Goal: Task Accomplishment & Management: Complete application form

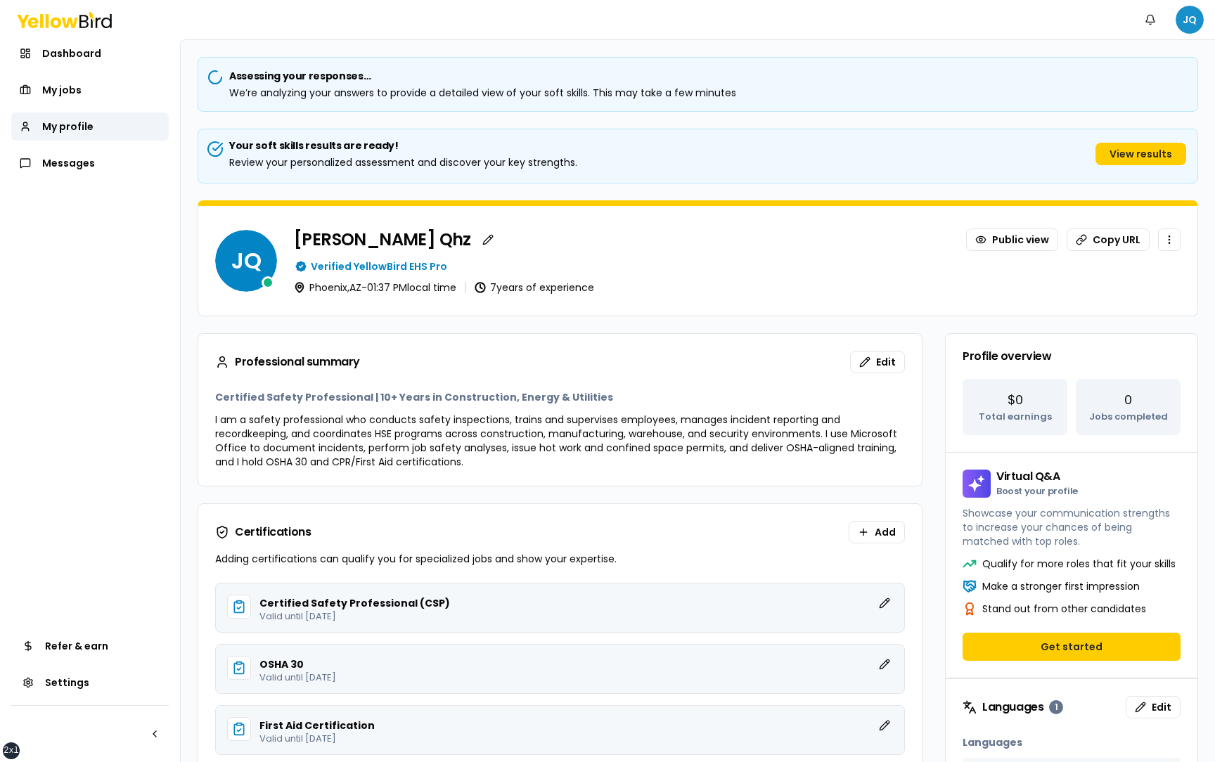
click at [1186, 18] on html "xs sm md lg xl 2xl Notifications JQ Dashboard My jobs My profile Messages Refer…" at bounding box center [607, 381] width 1215 height 762
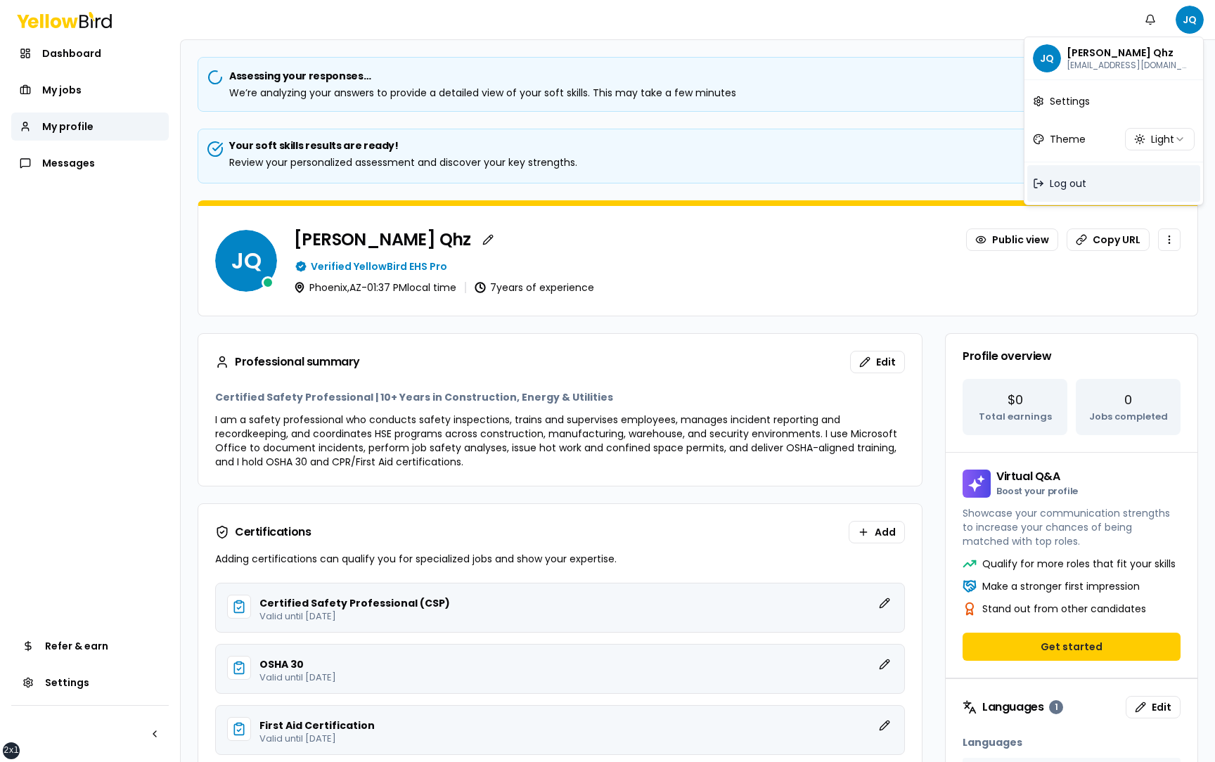
click at [1075, 192] on div "Log out" at bounding box center [1113, 183] width 173 height 37
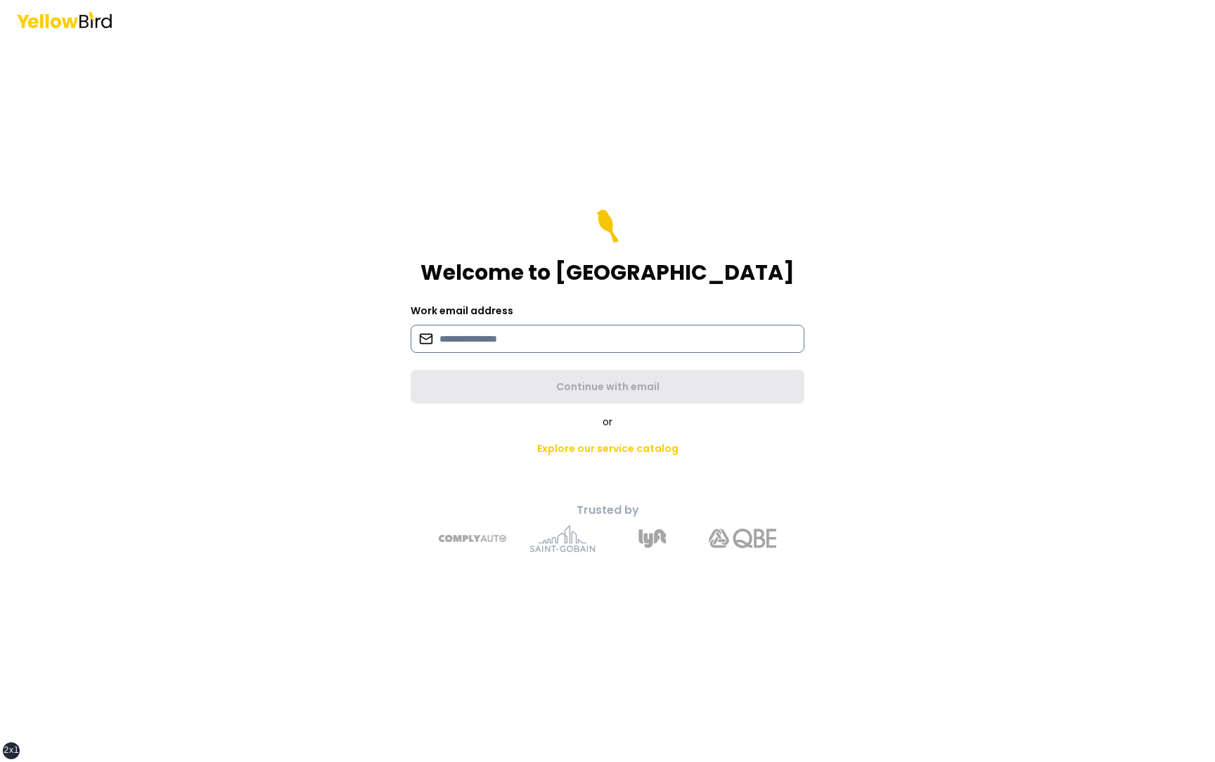
click at [630, 344] on input at bounding box center [607, 339] width 394 height 28
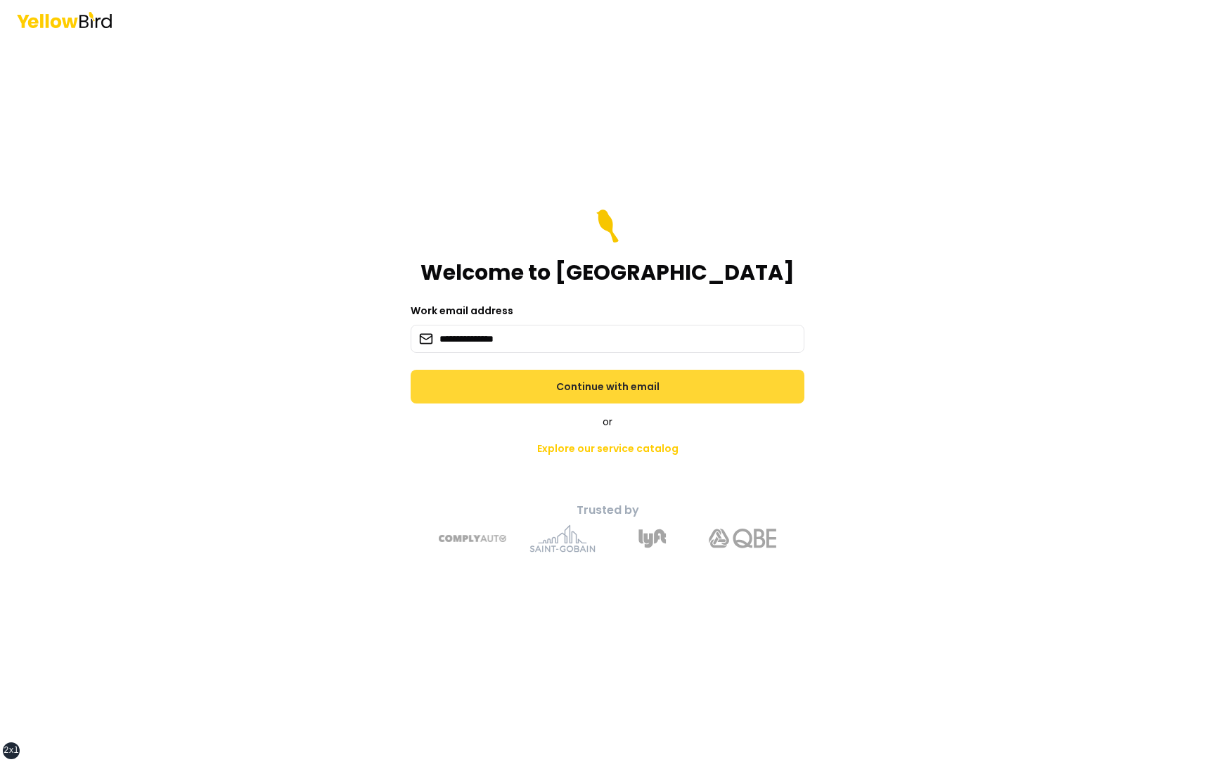
type input "**********"
click at [456, 391] on button "Continue with email" at bounding box center [607, 387] width 394 height 34
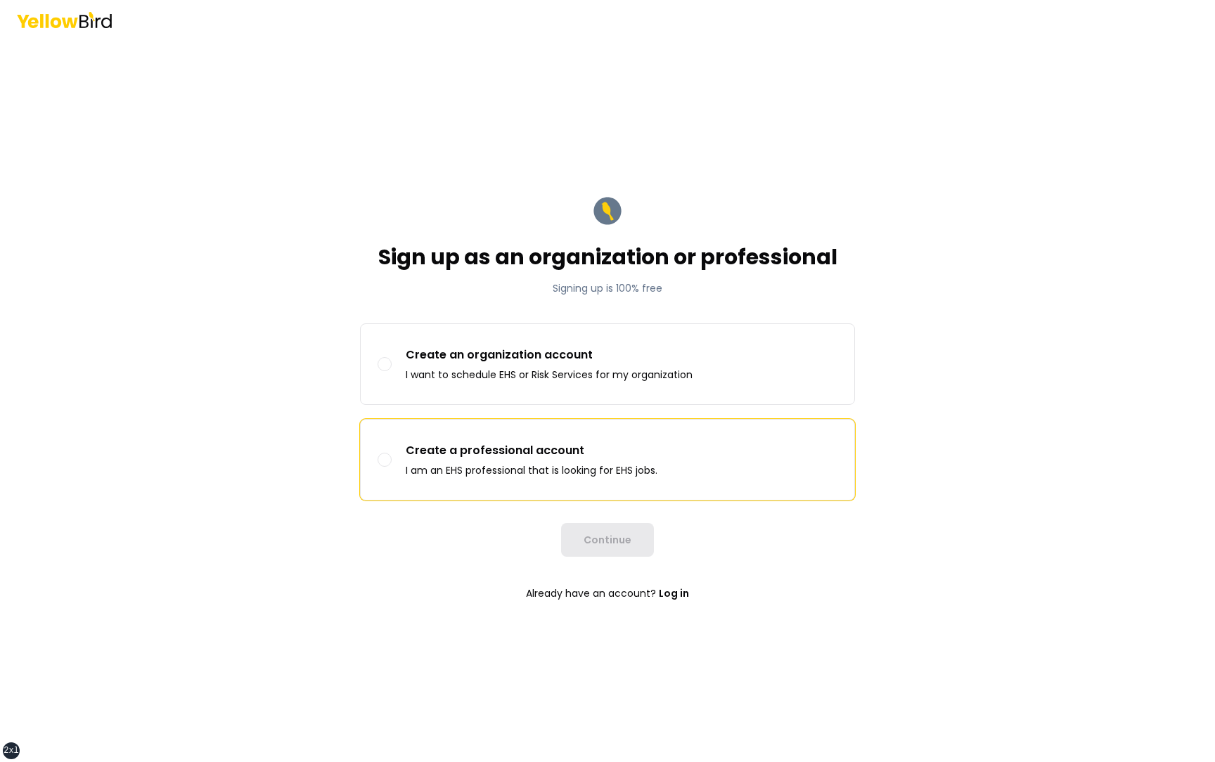
click at [472, 436] on label "Create a professional account I am an EHS professional that is looking for EHS …" at bounding box center [607, 460] width 493 height 80
click at [391, 453] on button "Create a professional account I am an EHS professional that is looking for EHS …" at bounding box center [384, 460] width 14 height 14
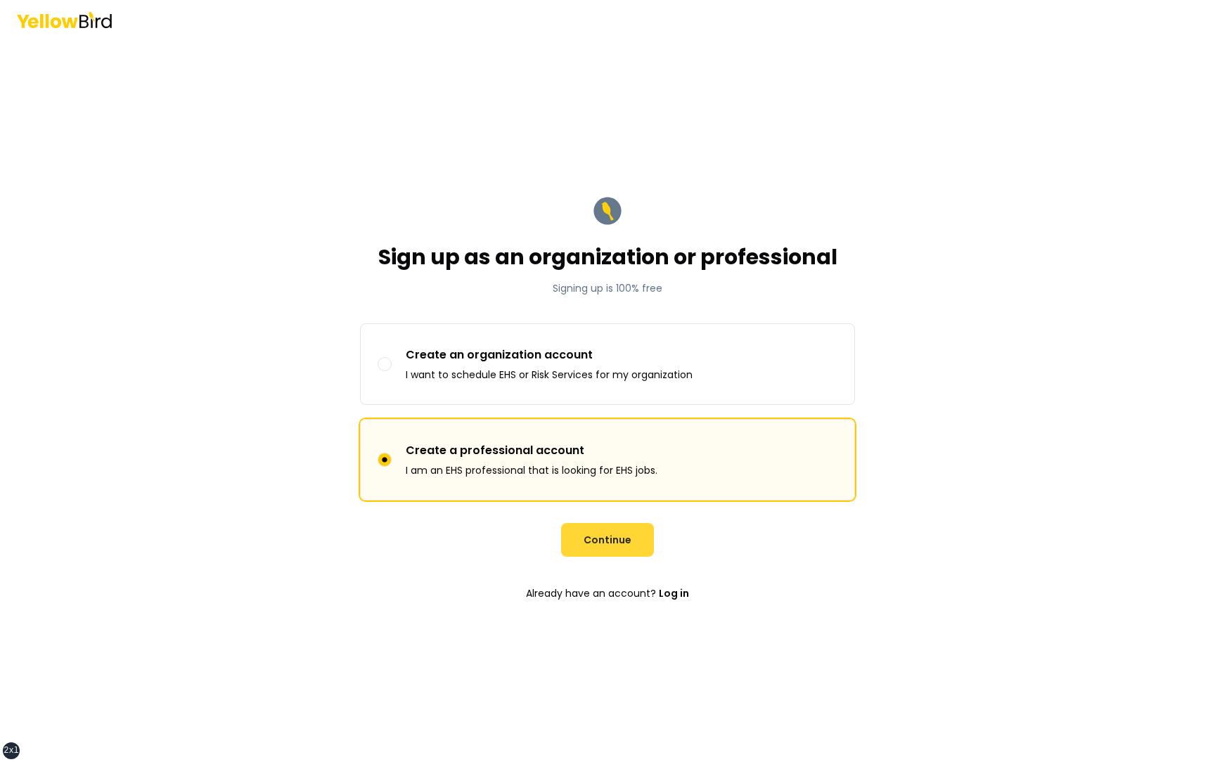
click at [605, 549] on button "Continue" at bounding box center [607, 540] width 93 height 34
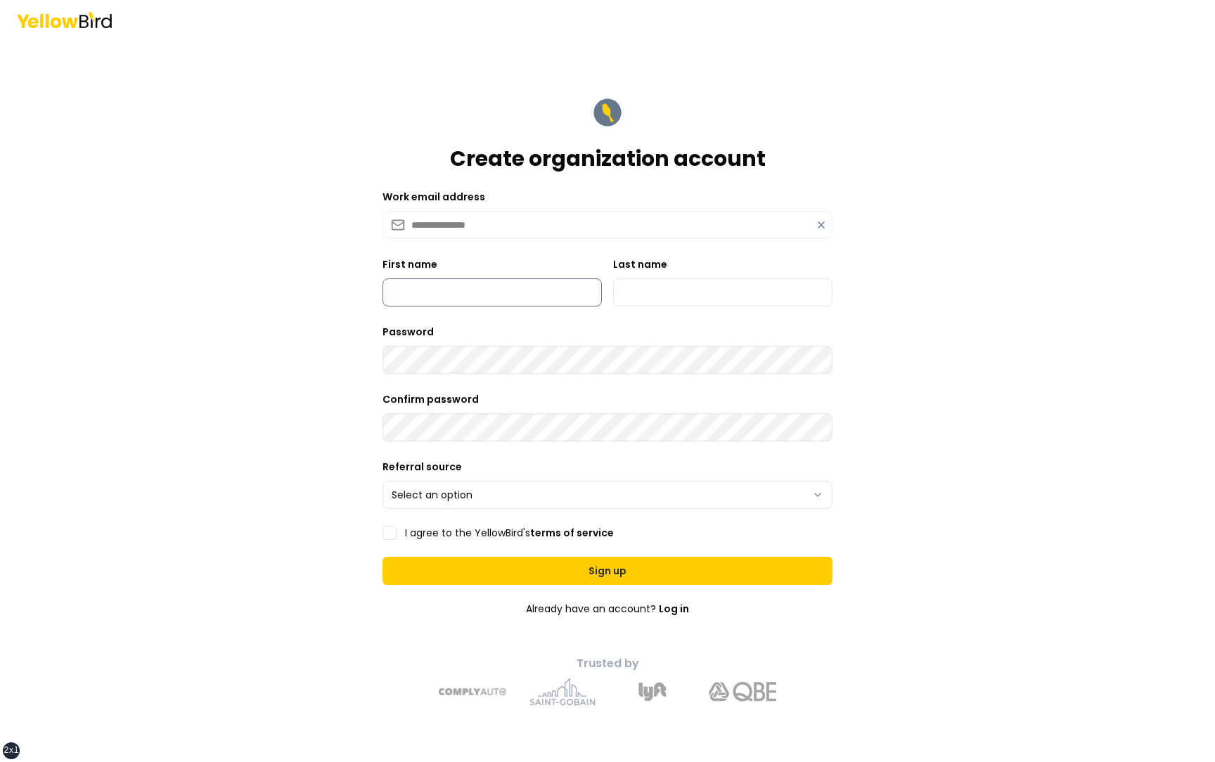
click at [445, 292] on input "First name" at bounding box center [491, 292] width 219 height 28
click at [415, 295] on input "*********" at bounding box center [491, 292] width 219 height 28
click at [647, 298] on input "Last name" at bounding box center [722, 292] width 219 height 28
click at [519, 297] on input "**********" at bounding box center [491, 292] width 219 height 28
type input "******"
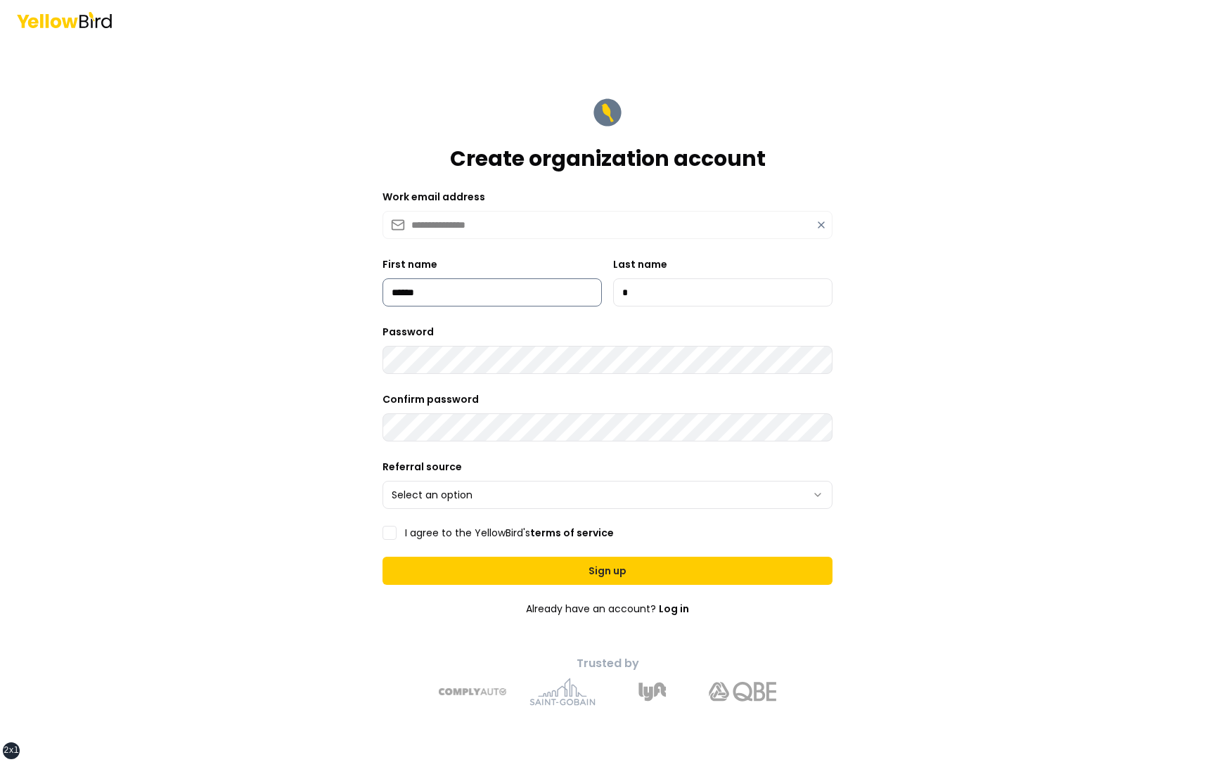
type input "***"
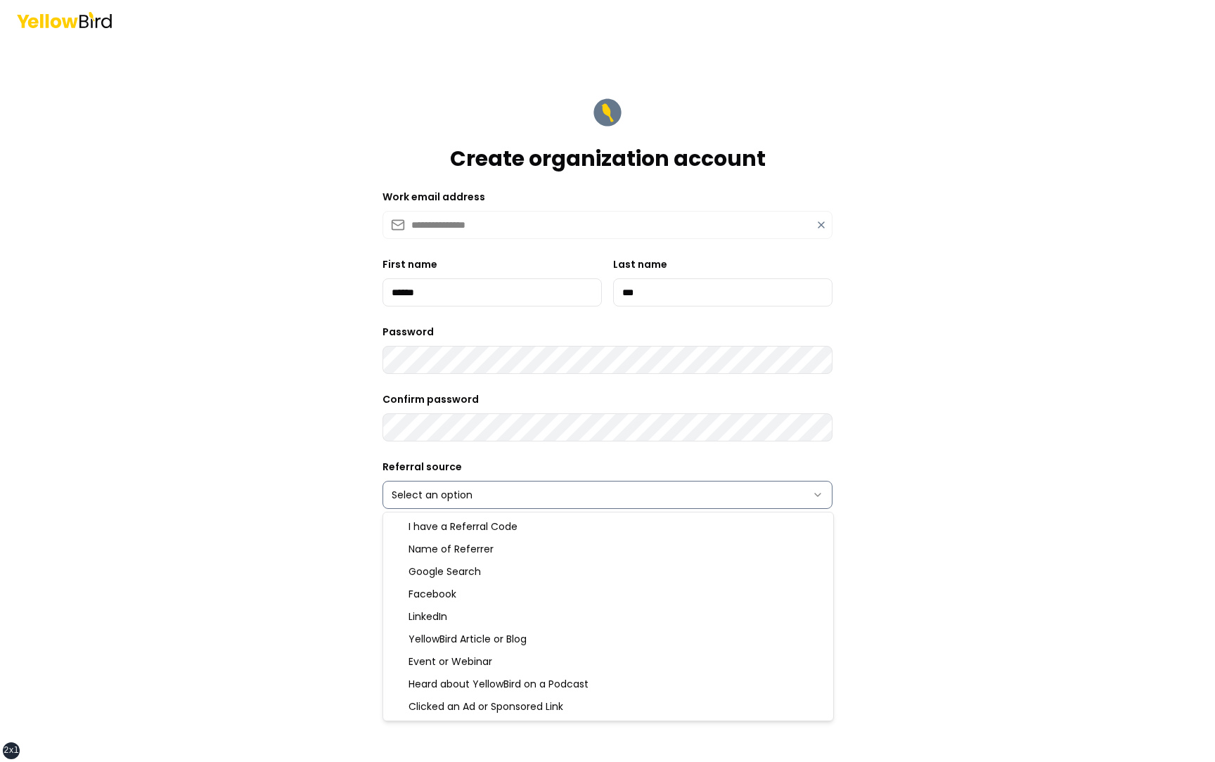
click at [445, 486] on html "**********" at bounding box center [607, 381] width 1215 height 762
select select "******"
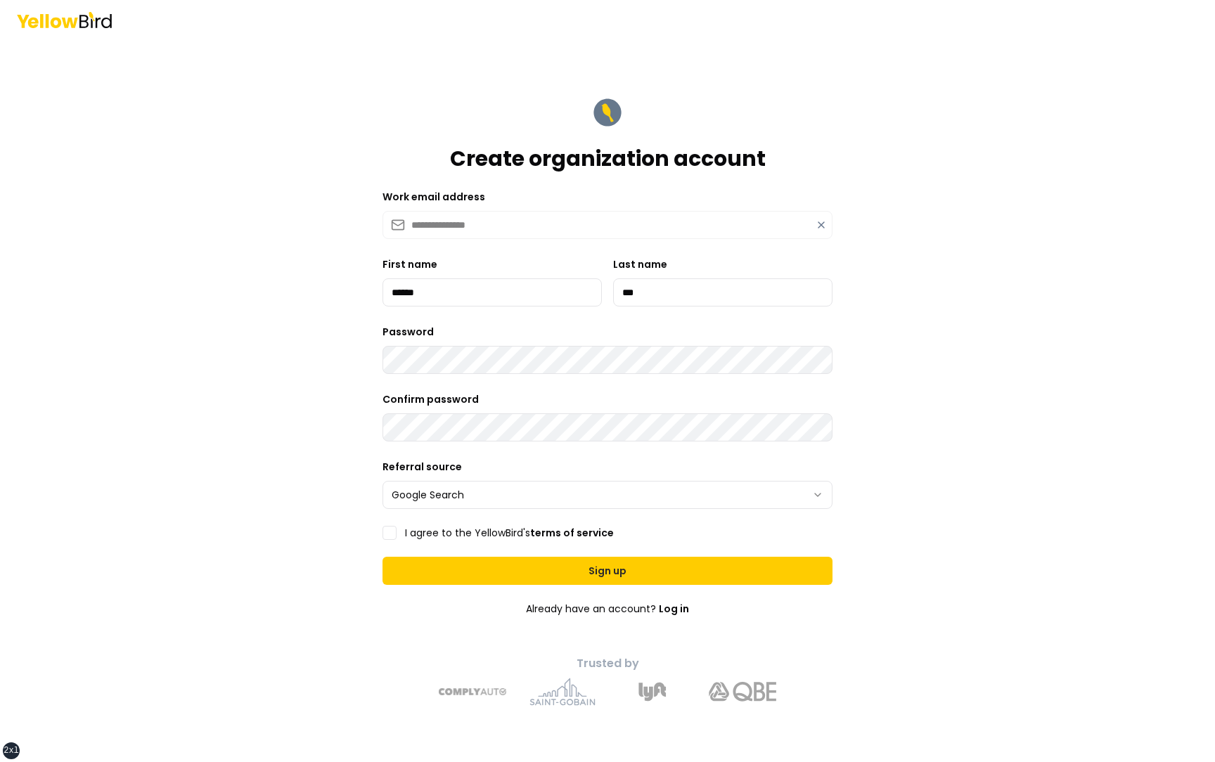
click at [427, 533] on label "I agree to the YellowBird's terms of service" at bounding box center [509, 533] width 209 height 10
click at [396, 533] on button "I agree to the YellowBird's terms of service" at bounding box center [389, 533] width 14 height 14
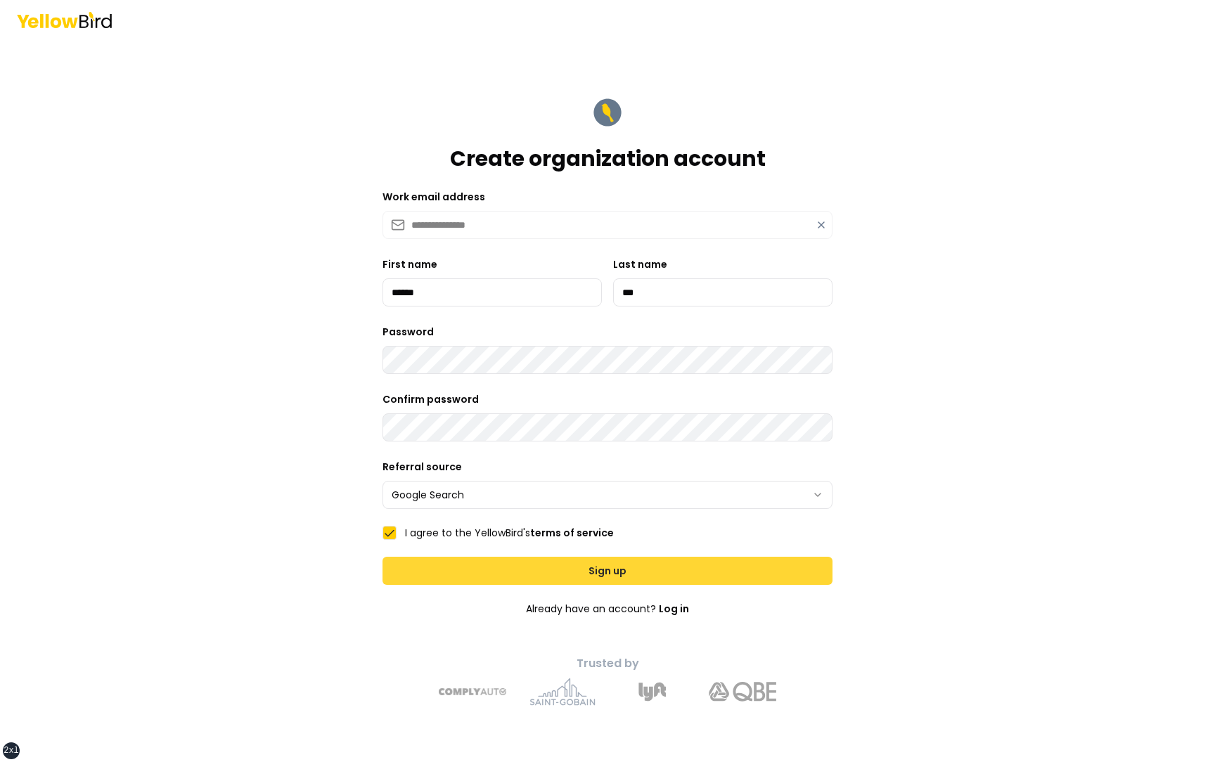
click at [602, 570] on button "Sign up" at bounding box center [607, 571] width 450 height 28
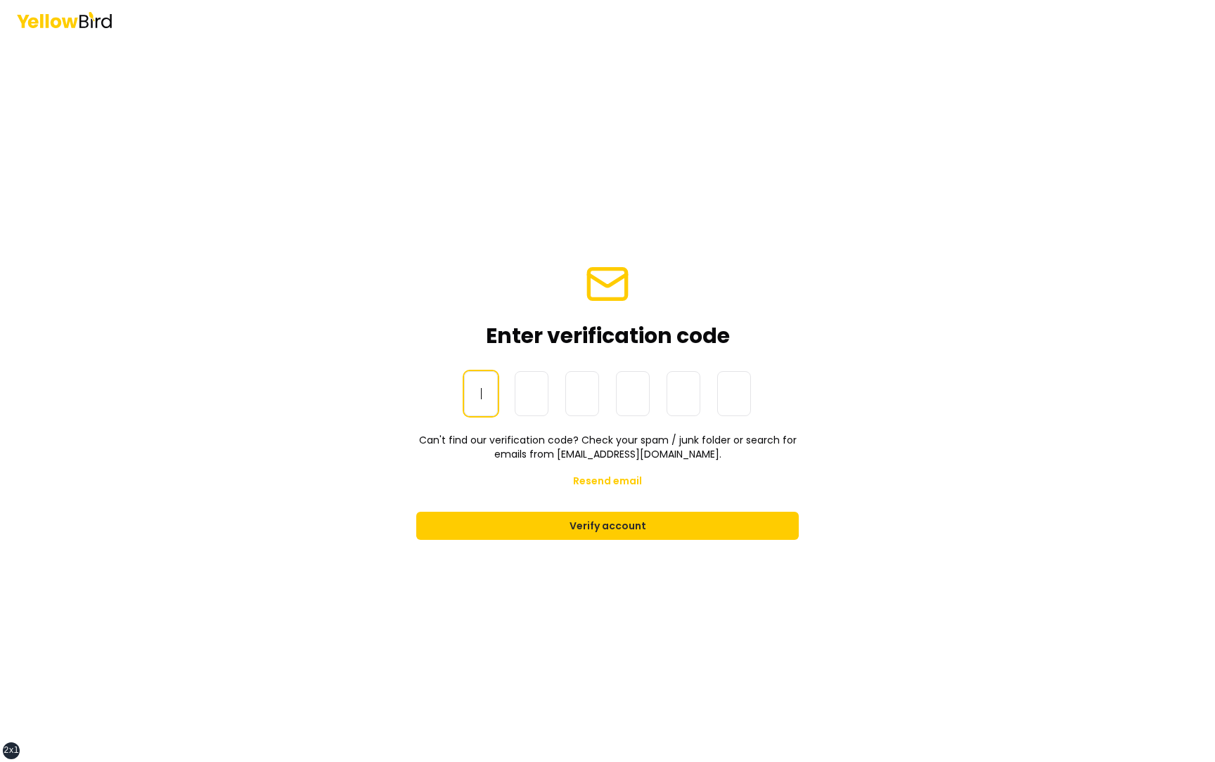
paste input "******"
type input "******"
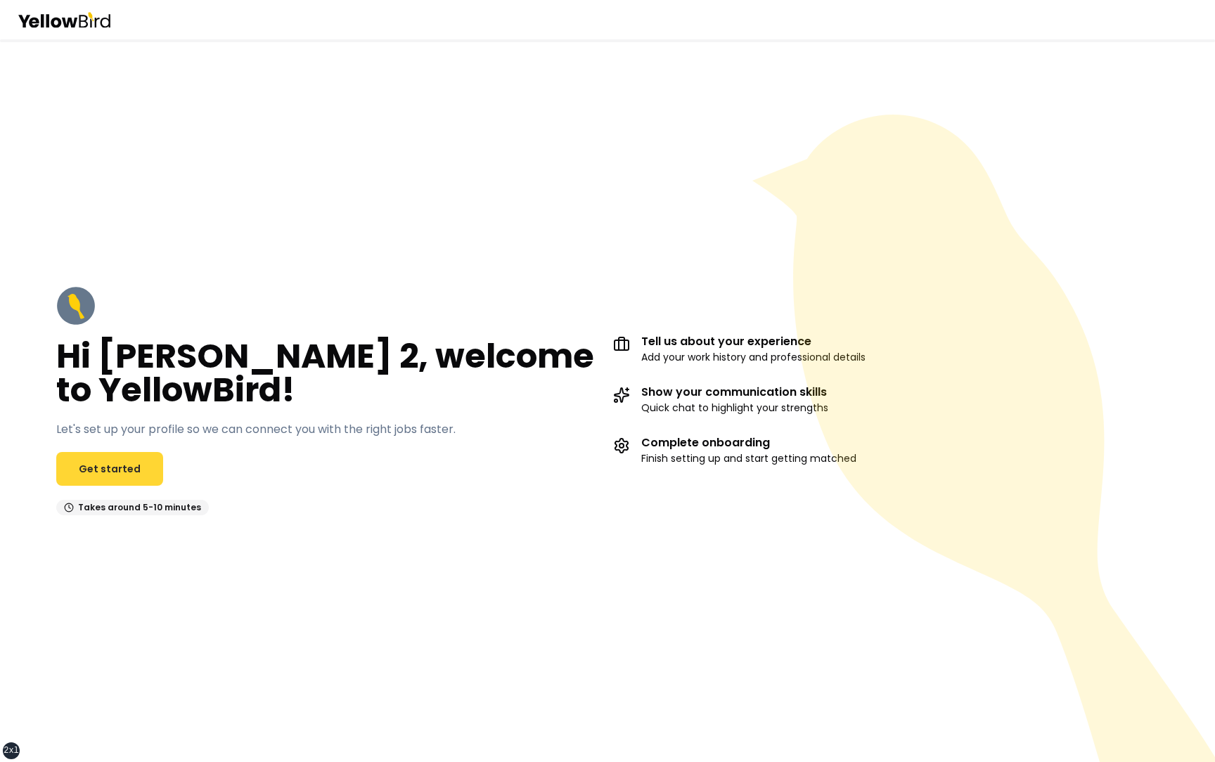
click at [93, 472] on link "Get started" at bounding box center [109, 469] width 107 height 34
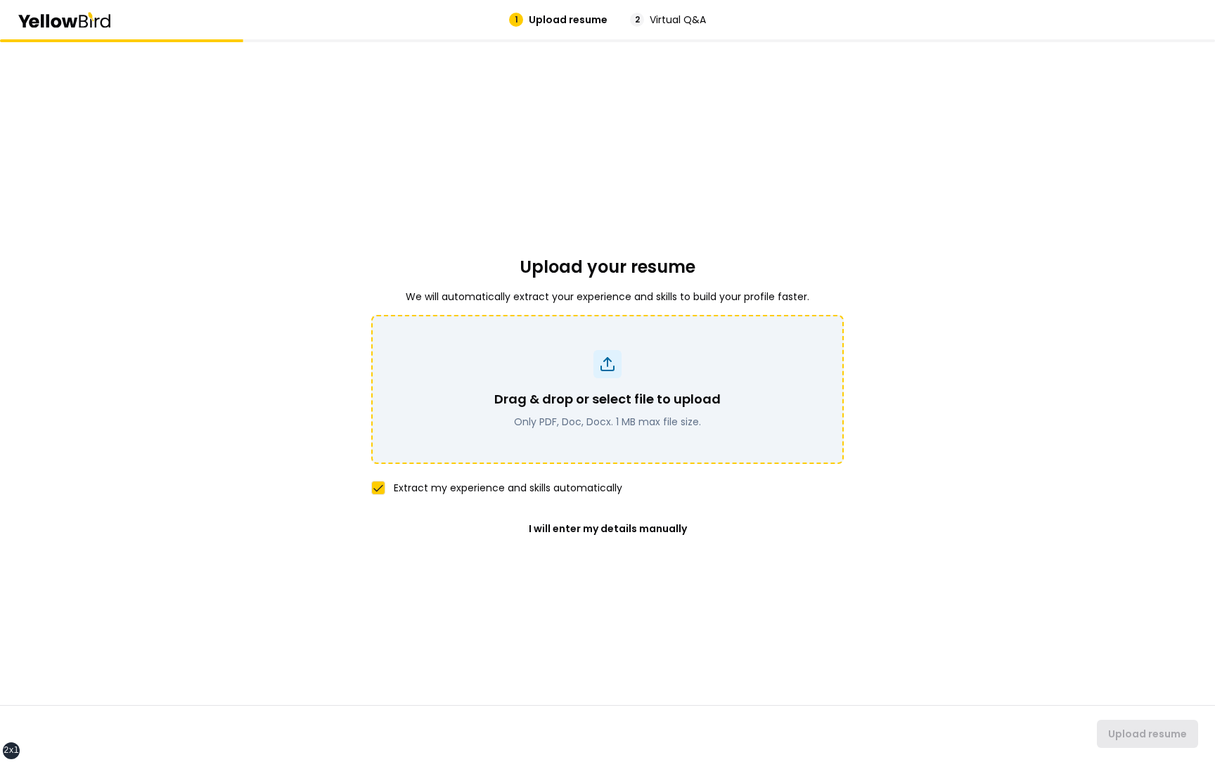
click at [462, 354] on div "Drag & drop or select file to upload Only PDF, Doc, Docx. 1 MB max file size." at bounding box center [607, 389] width 436 height 79
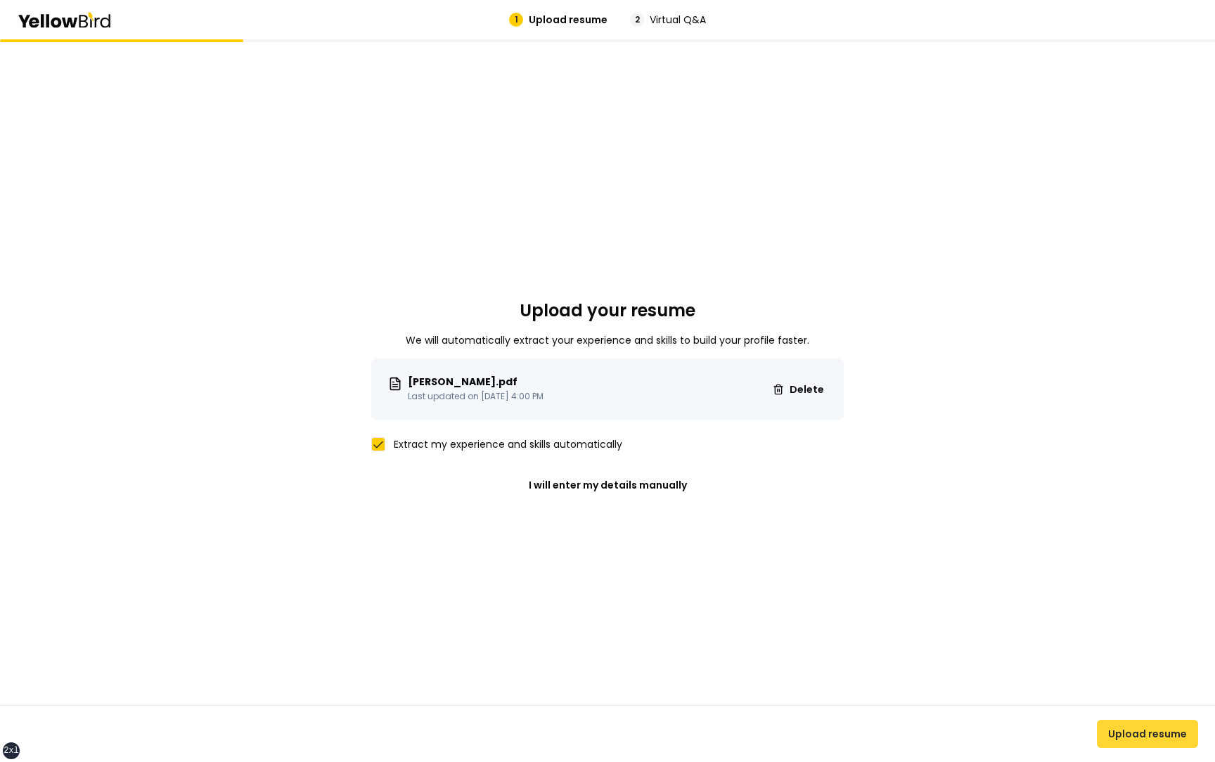
click at [1122, 730] on button "Upload resume" at bounding box center [1146, 734] width 101 height 28
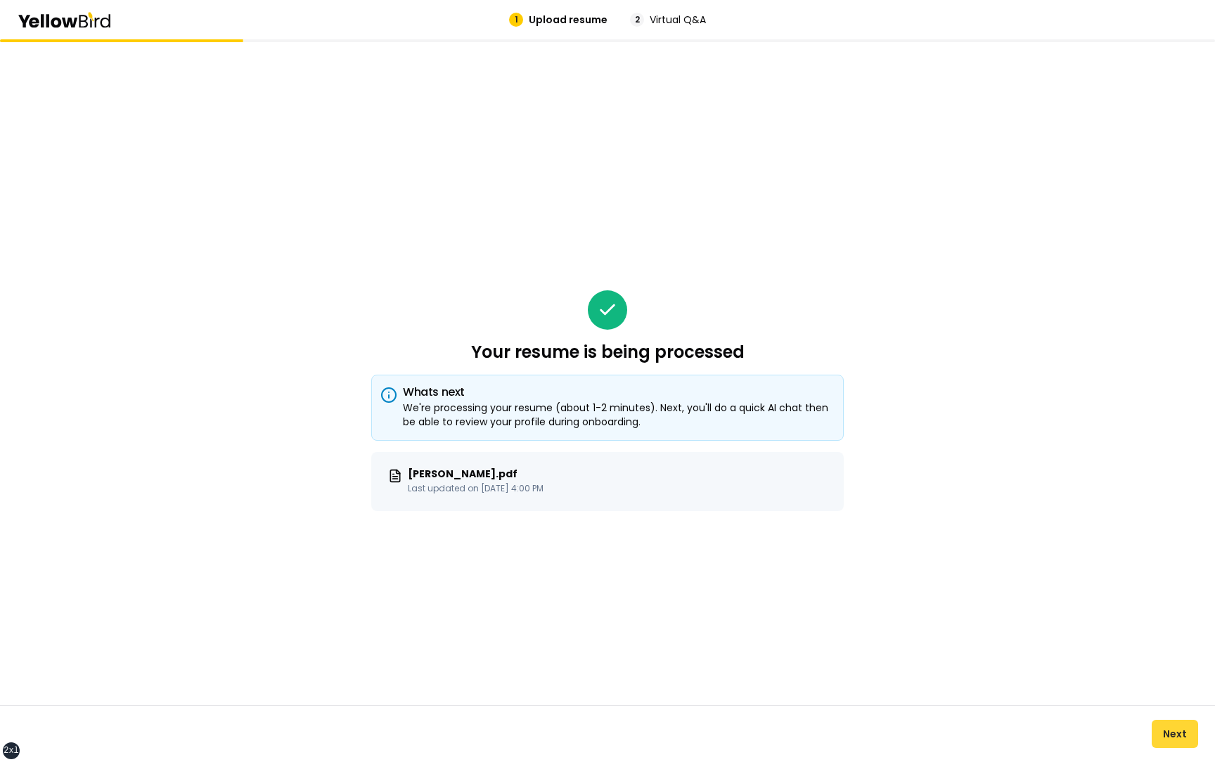
click at [1167, 730] on button "Next" at bounding box center [1174, 734] width 46 height 28
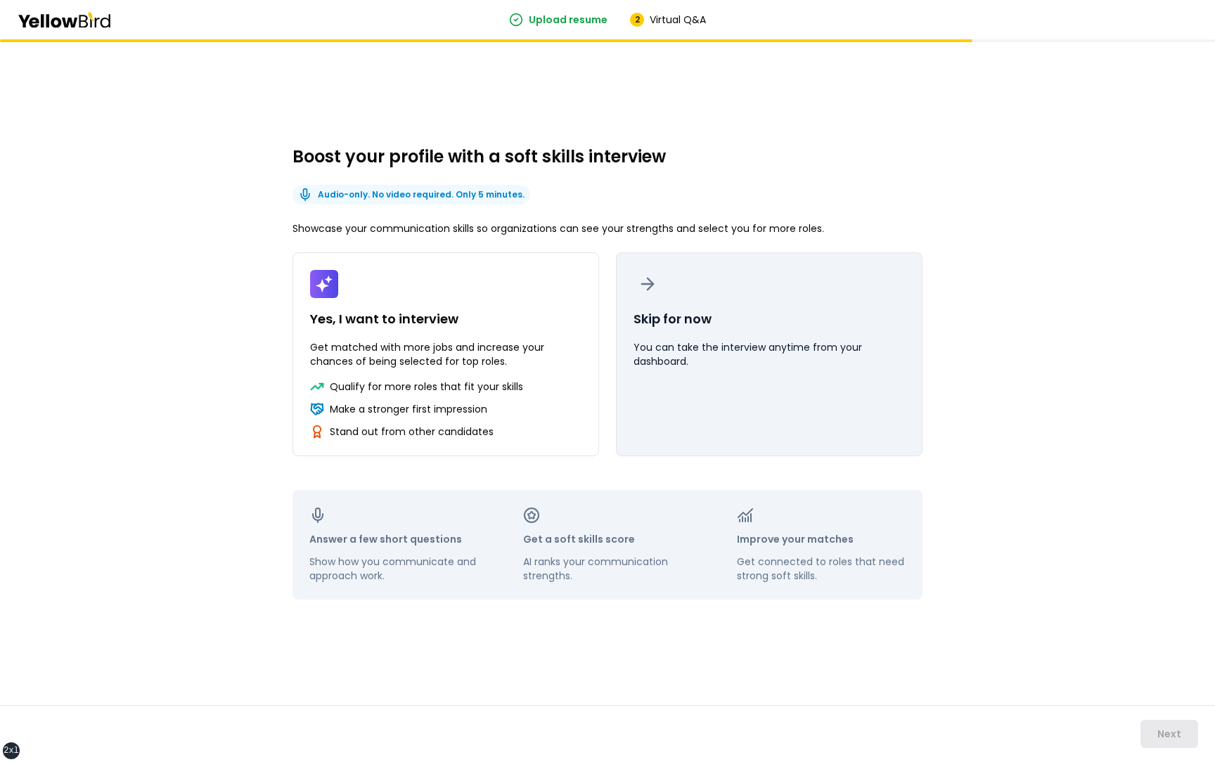
click at [696, 363] on p "You can take the interview anytime from your dashboard." at bounding box center [768, 354] width 271 height 28
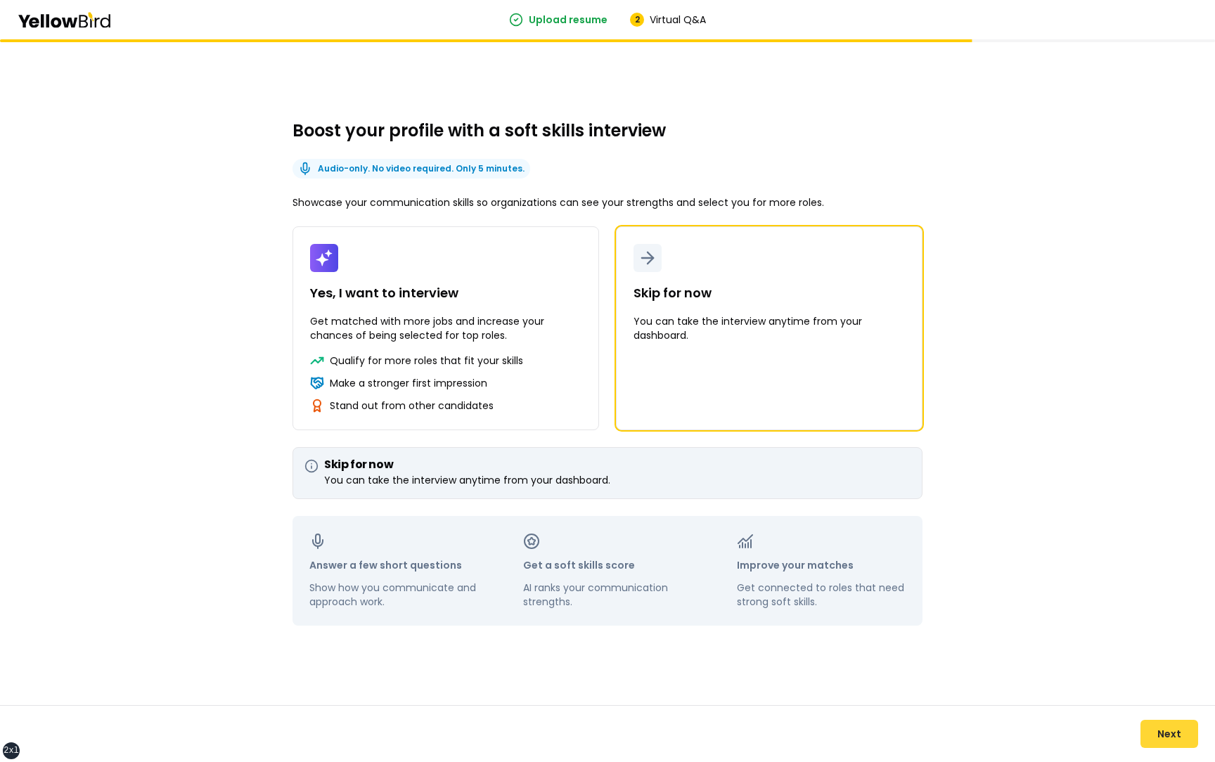
click at [1163, 733] on button "Next" at bounding box center [1169, 734] width 58 height 28
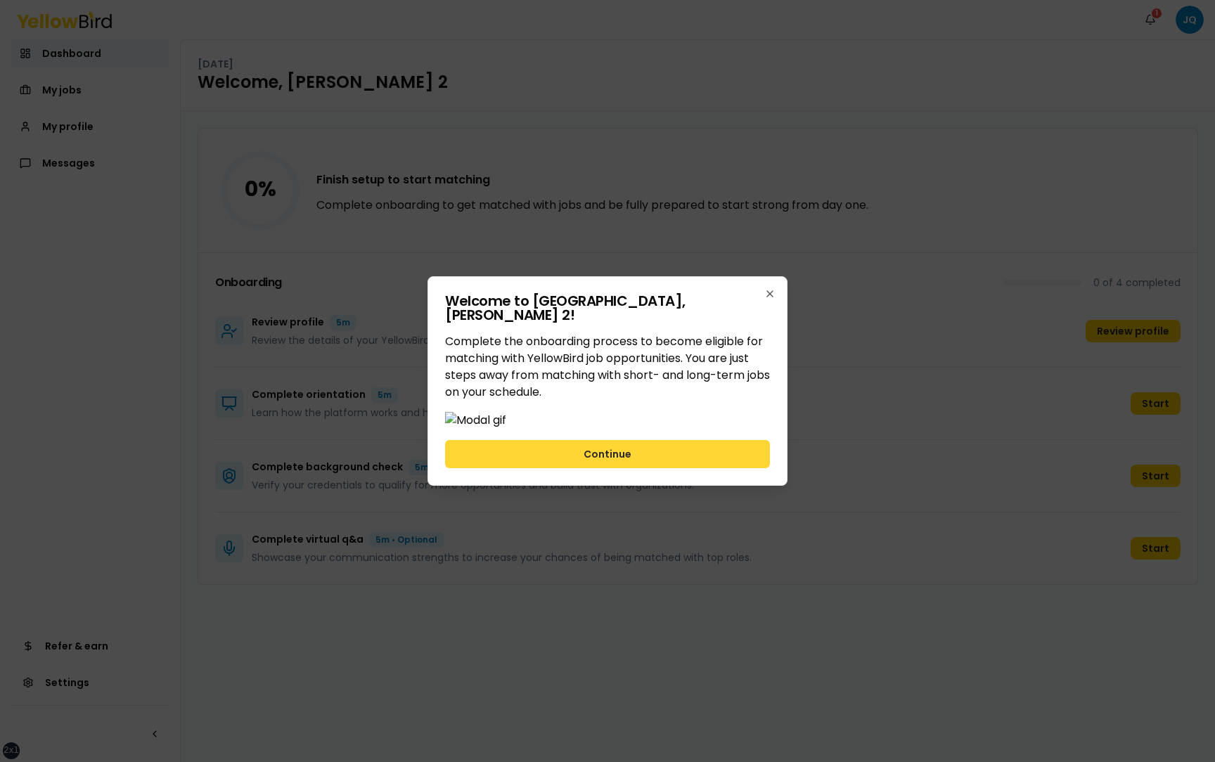
click at [697, 468] on button "Continue" at bounding box center [607, 454] width 325 height 28
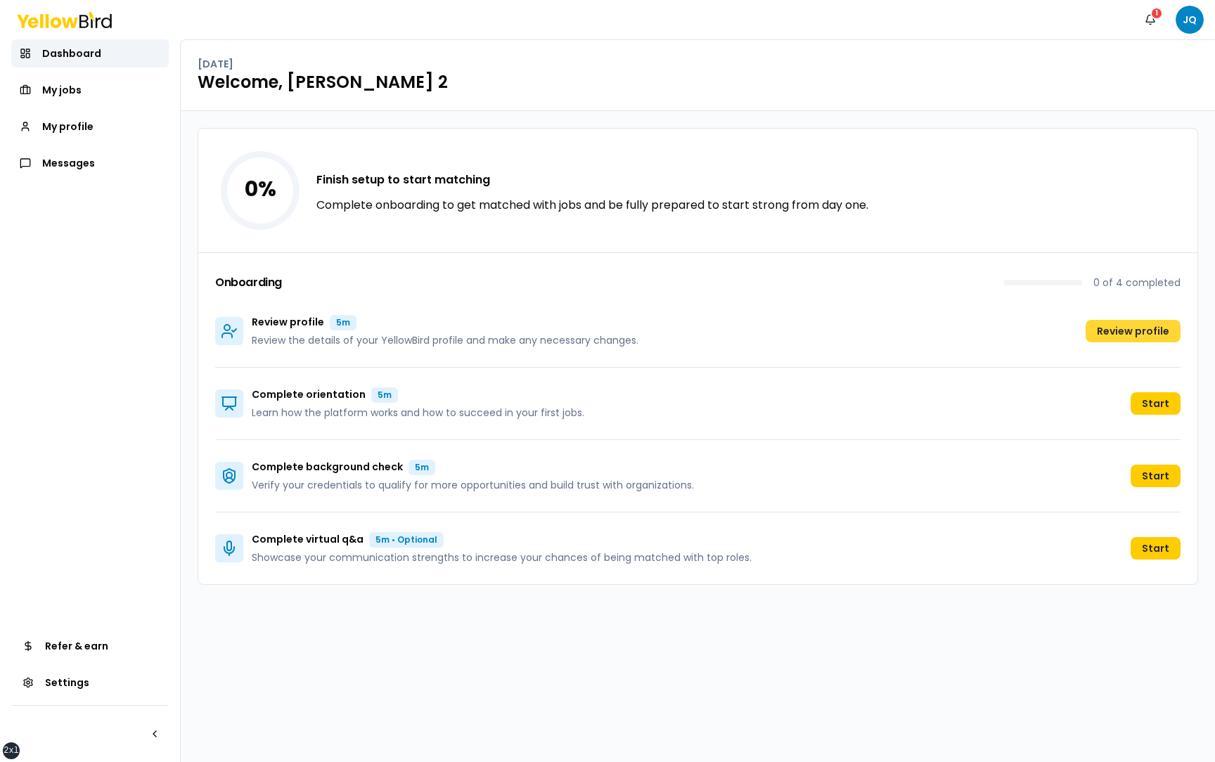
click at [1111, 335] on button "Review profile" at bounding box center [1132, 331] width 95 height 22
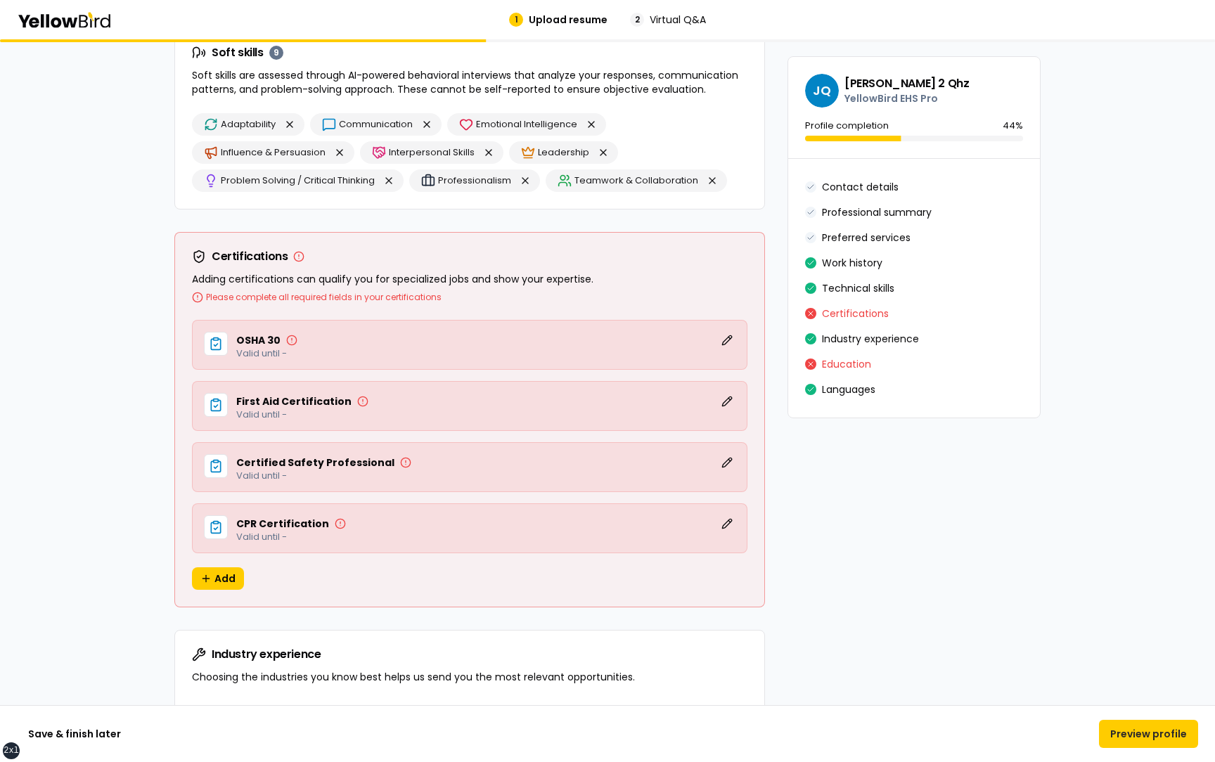
scroll to position [2793, 0]
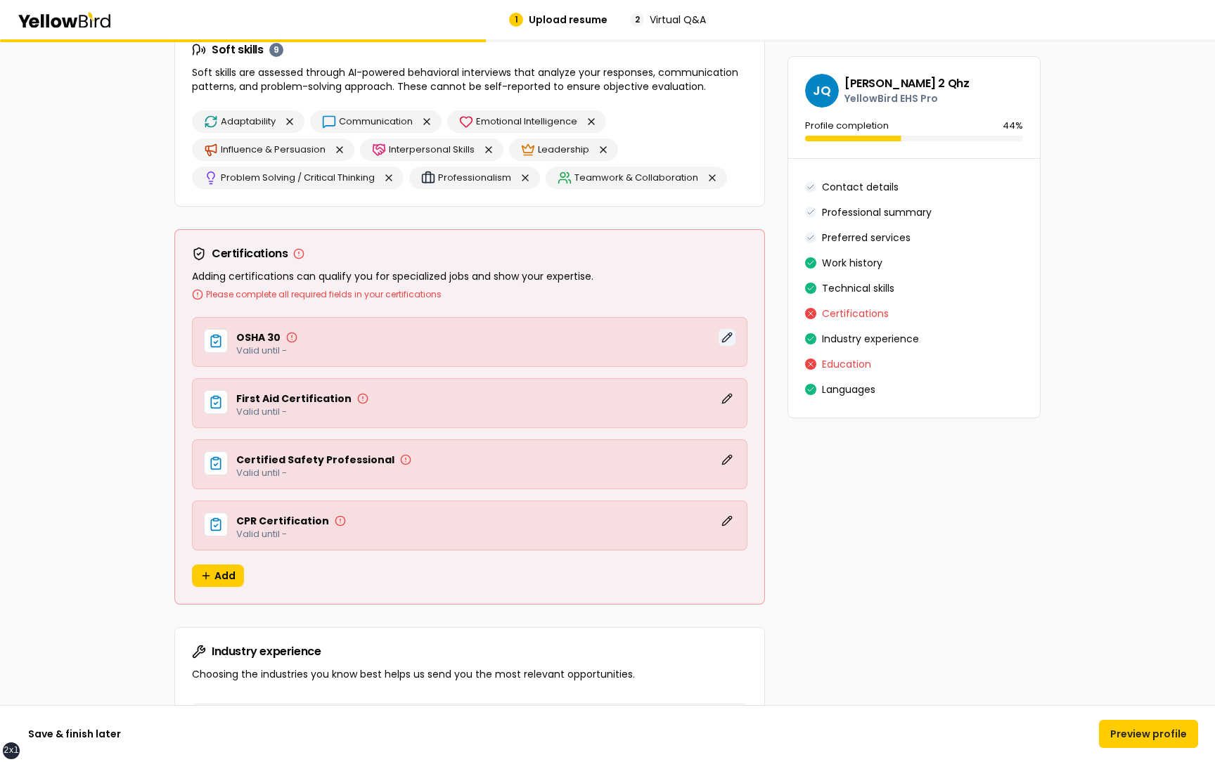
click at [726, 337] on button "Edit" at bounding box center [726, 337] width 17 height 17
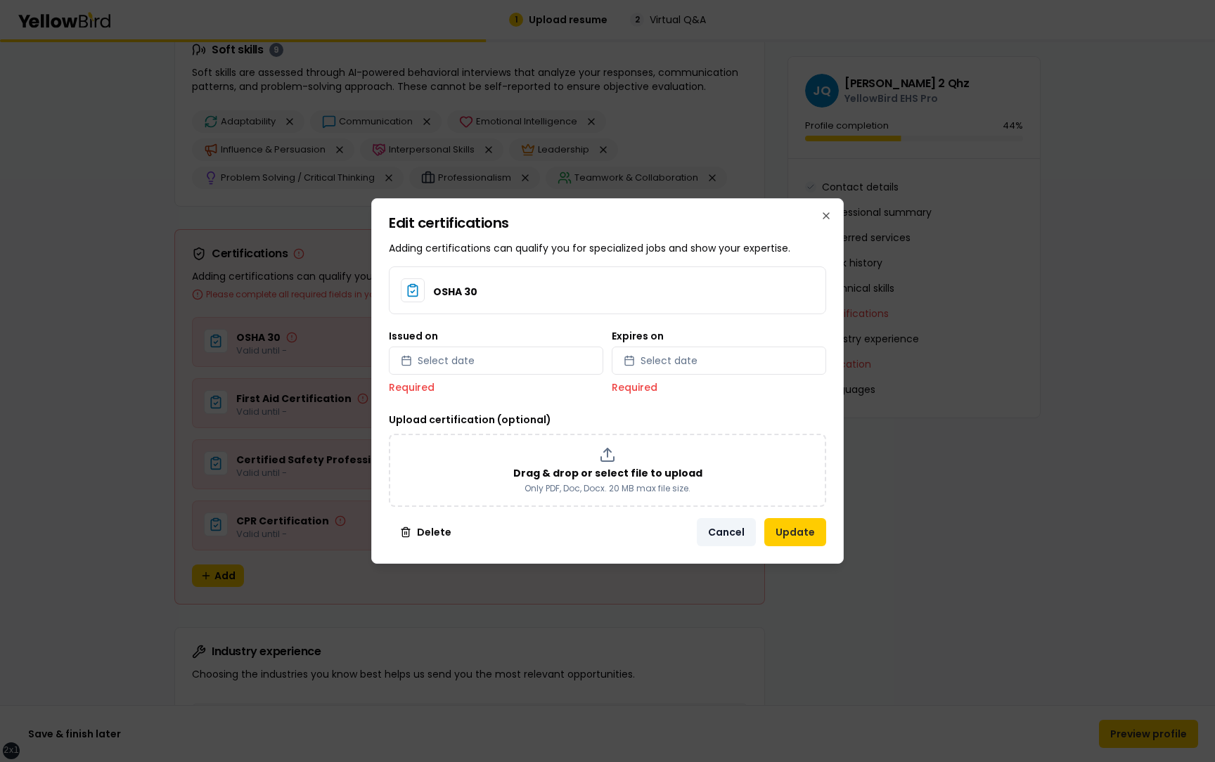
click at [718, 529] on button "Cancel" at bounding box center [726, 532] width 59 height 28
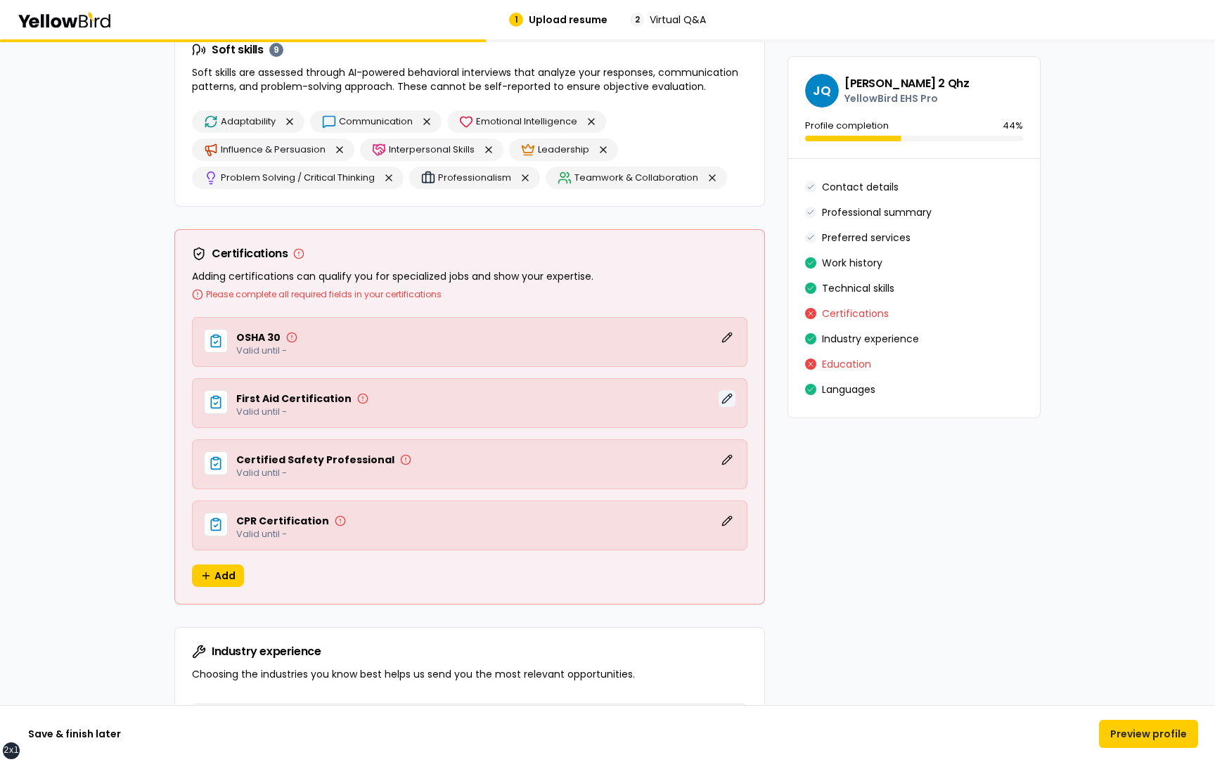
click at [728, 397] on button "Edit" at bounding box center [726, 398] width 17 height 17
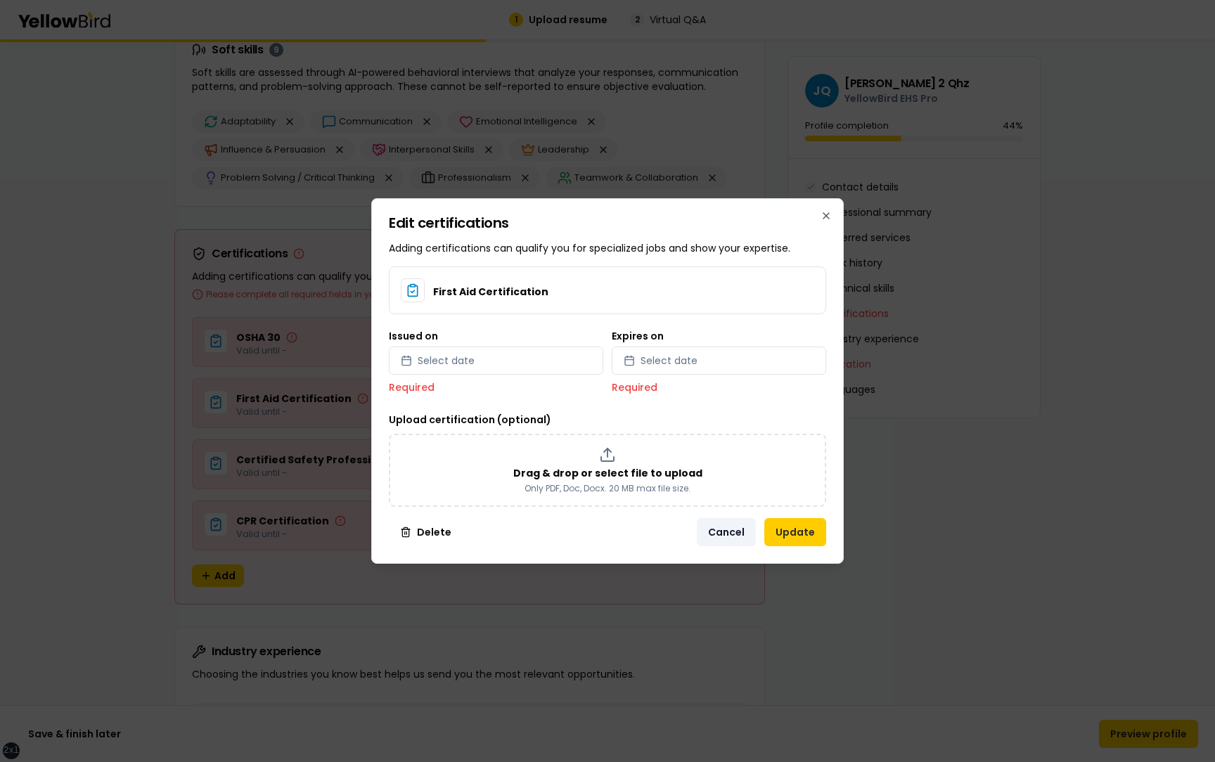
click at [718, 531] on button "Cancel" at bounding box center [726, 532] width 59 height 28
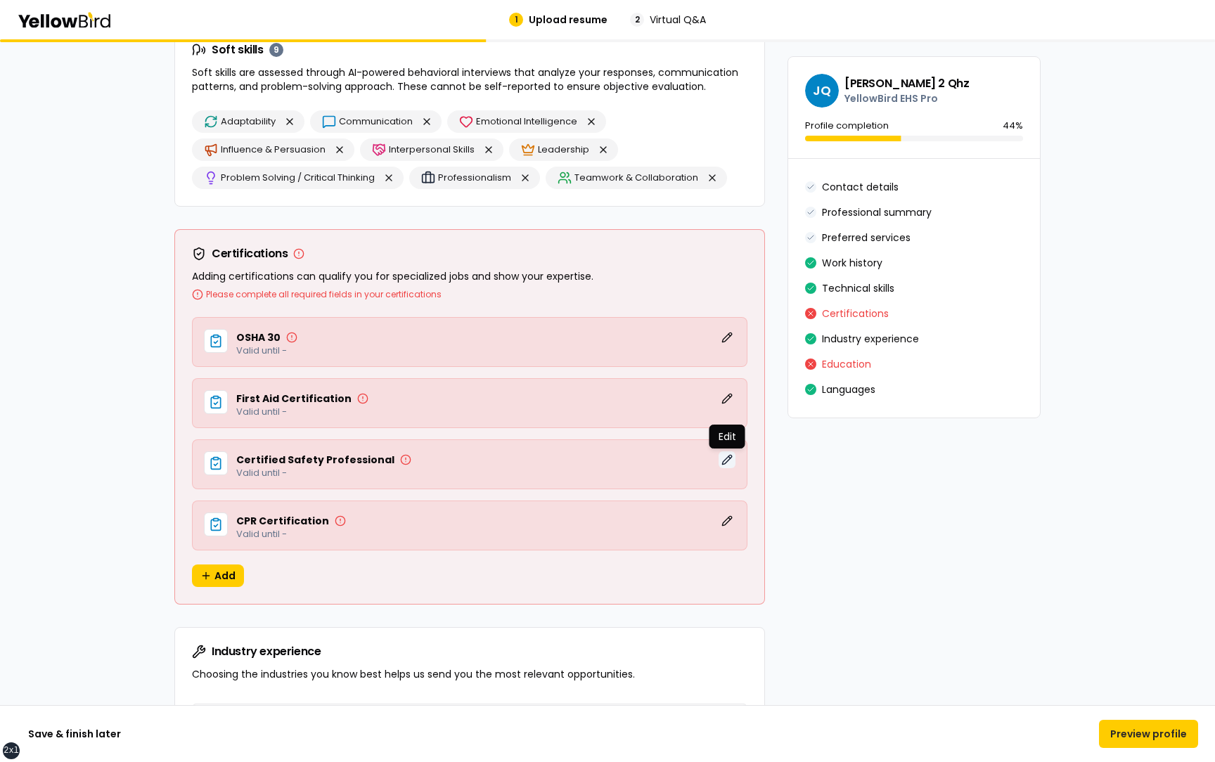
click at [725, 458] on button "Edit" at bounding box center [726, 459] width 17 height 17
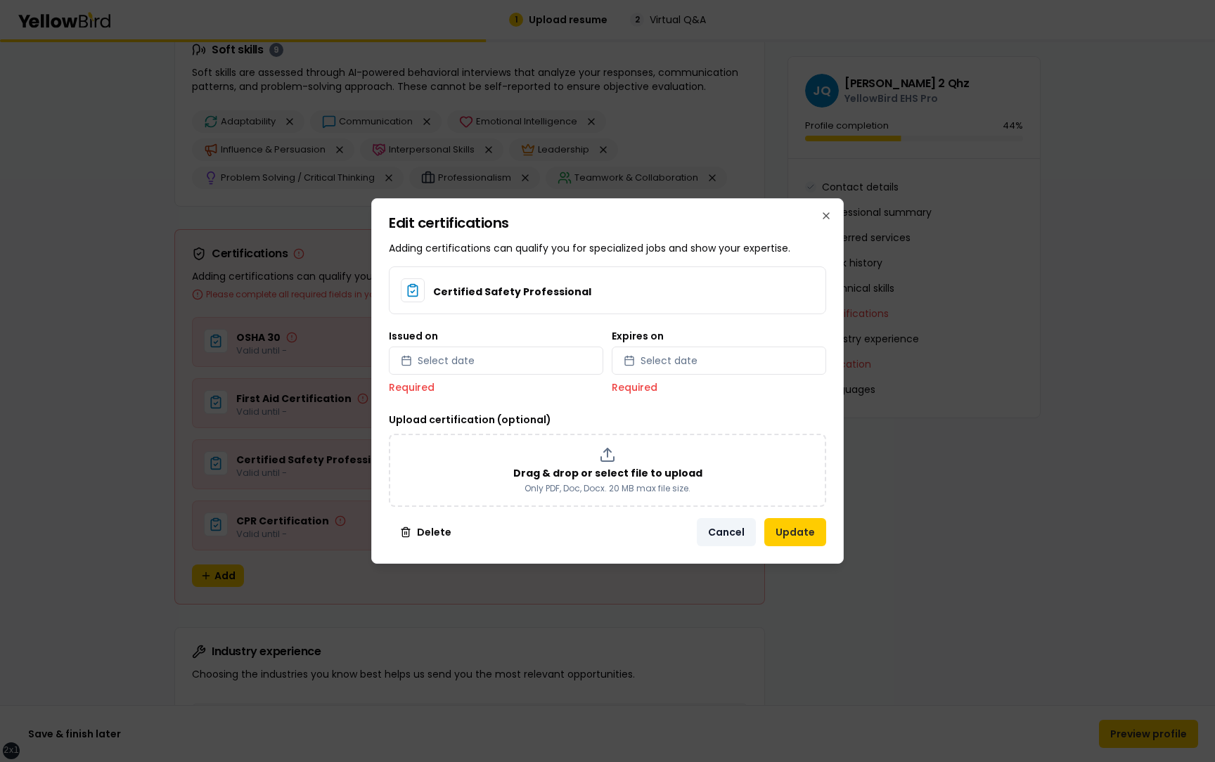
click at [721, 526] on button "Cancel" at bounding box center [726, 532] width 59 height 28
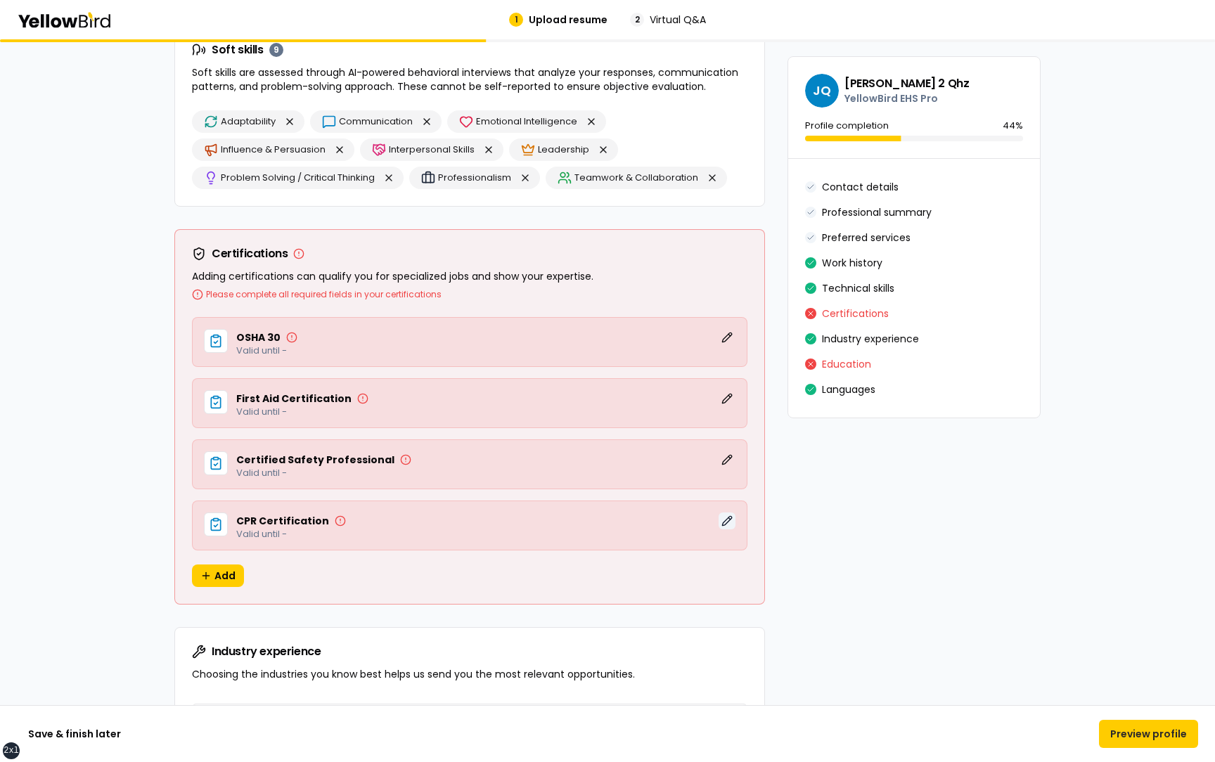
click at [727, 521] on button "Edit" at bounding box center [726, 520] width 17 height 17
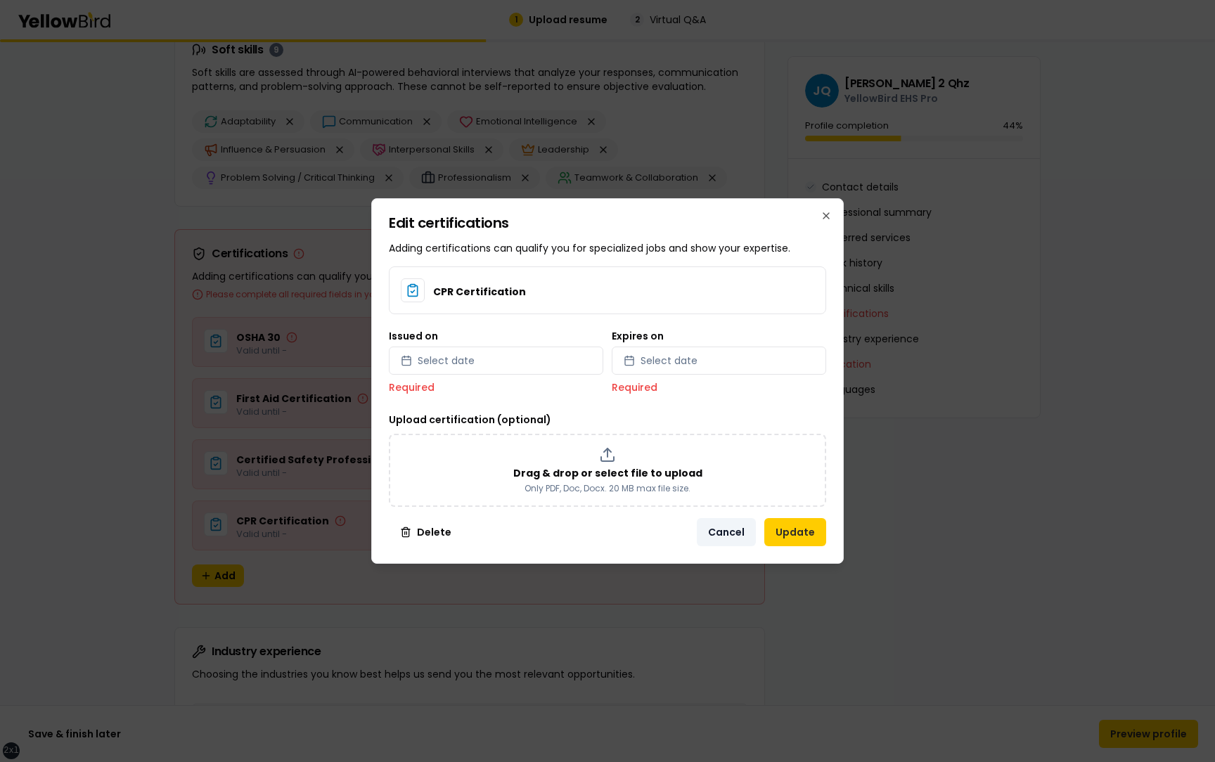
click at [734, 527] on button "Cancel" at bounding box center [726, 532] width 59 height 28
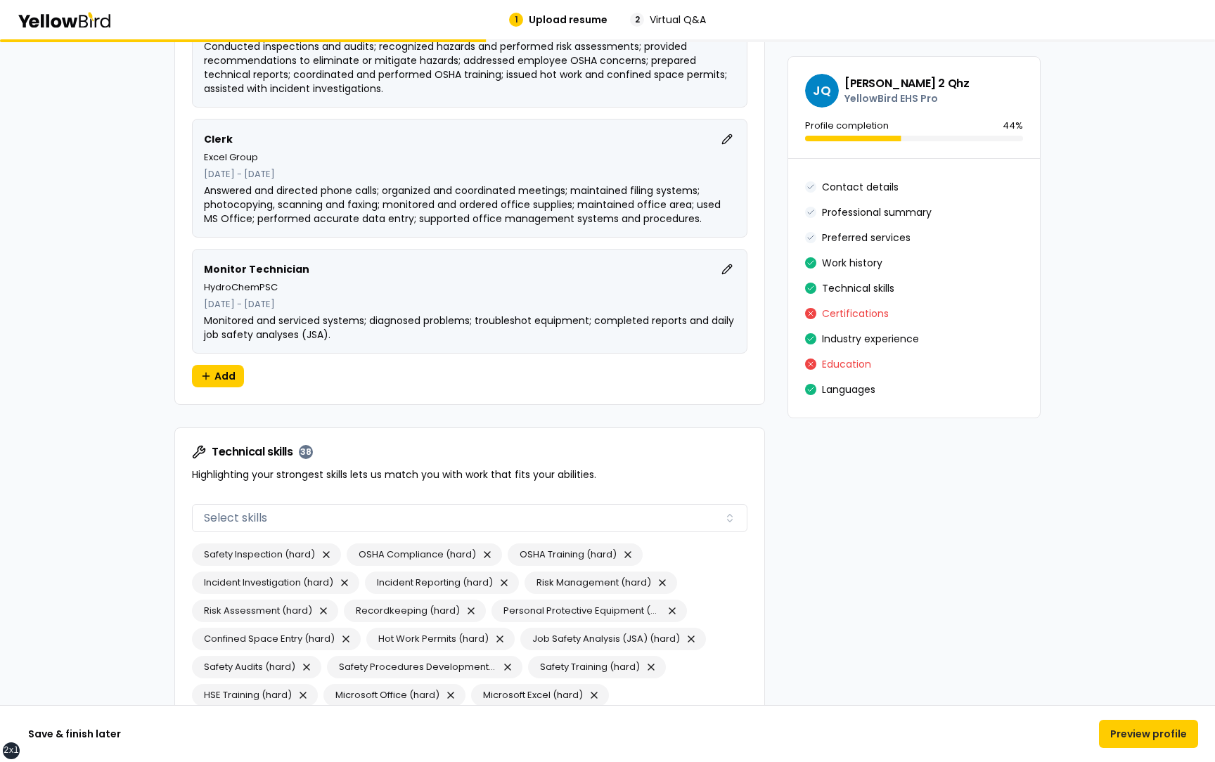
scroll to position [1731, 0]
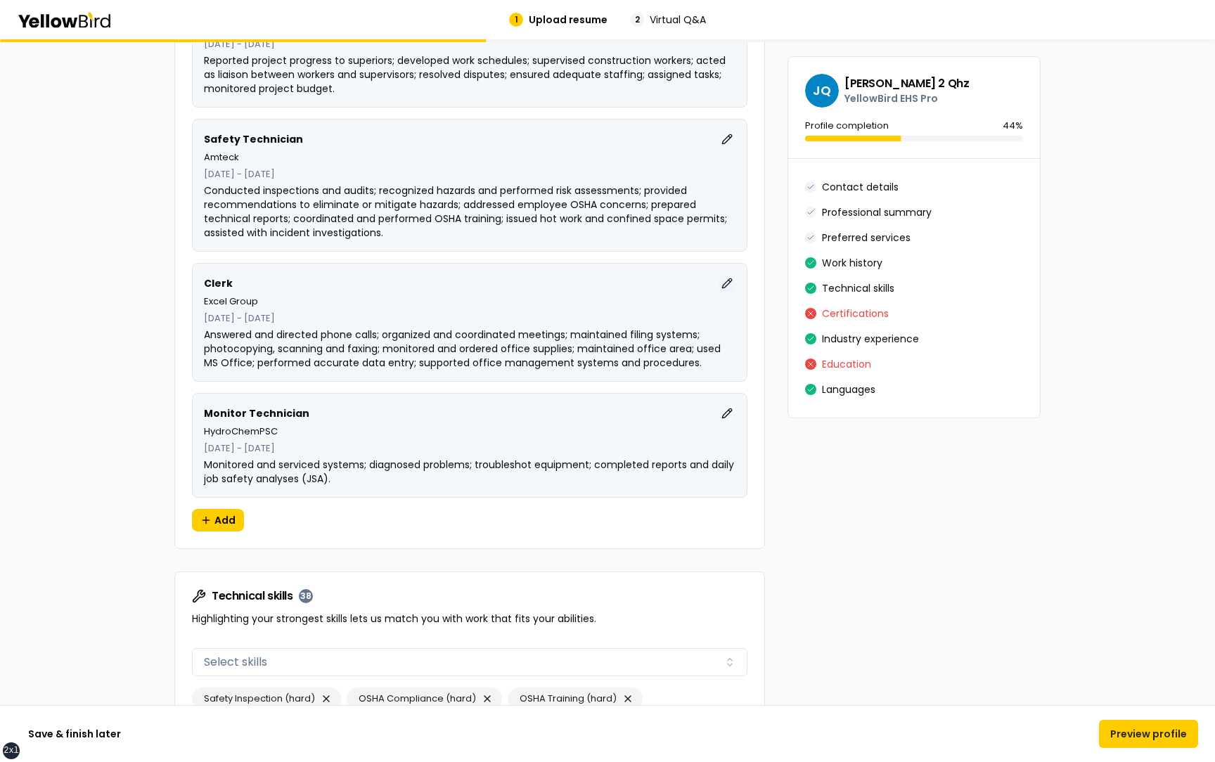
click at [726, 283] on button "Edit" at bounding box center [726, 283] width 17 height 17
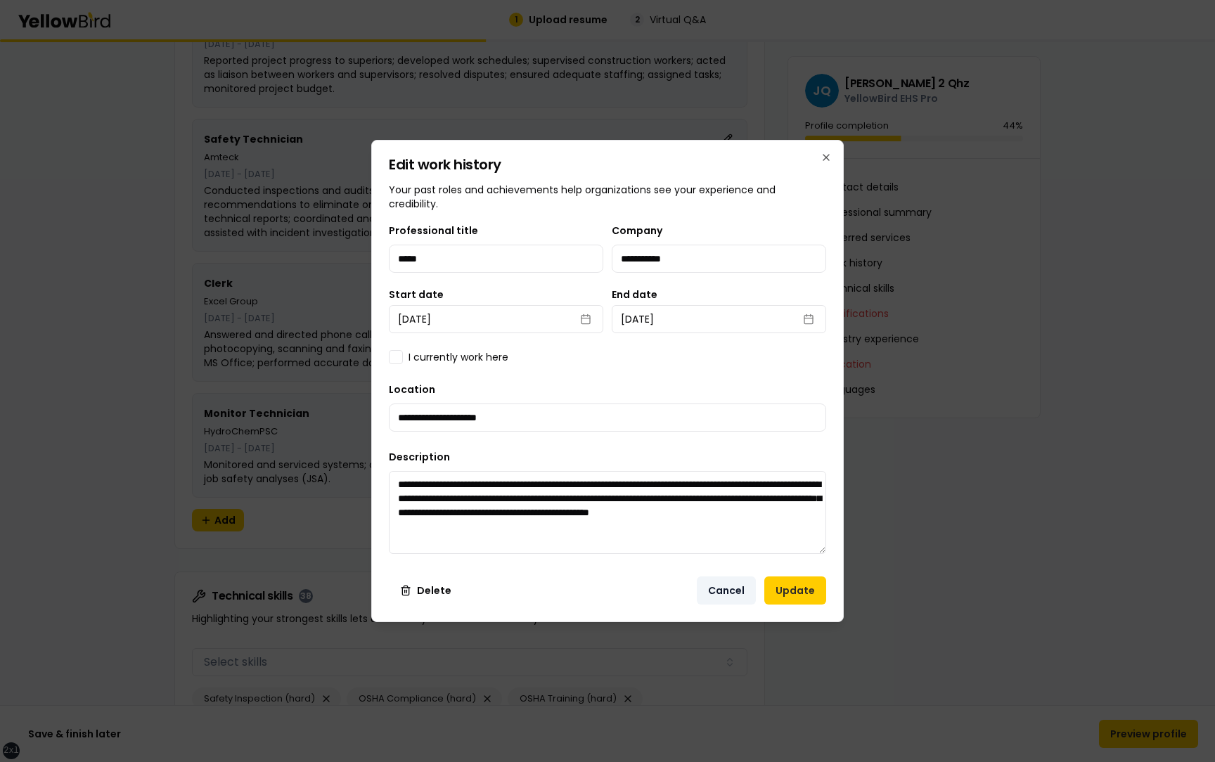
click at [728, 581] on button "Cancel" at bounding box center [726, 590] width 59 height 28
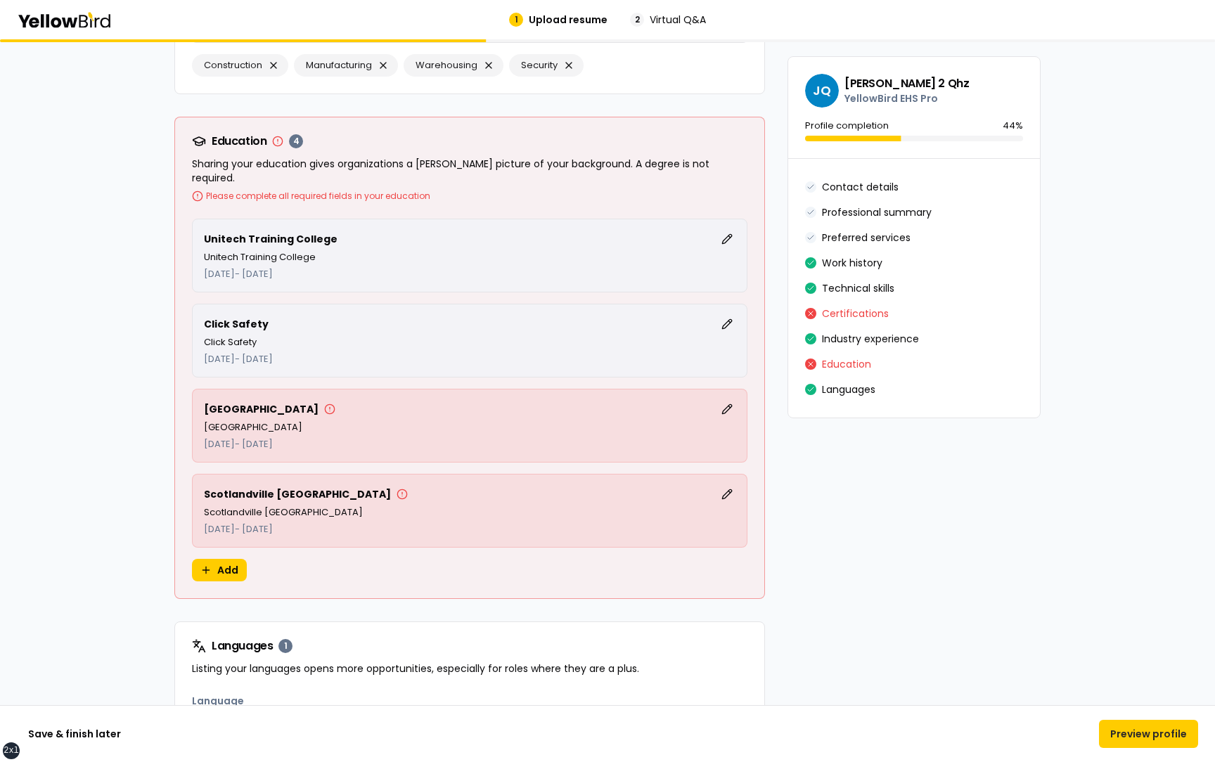
scroll to position [3494, 0]
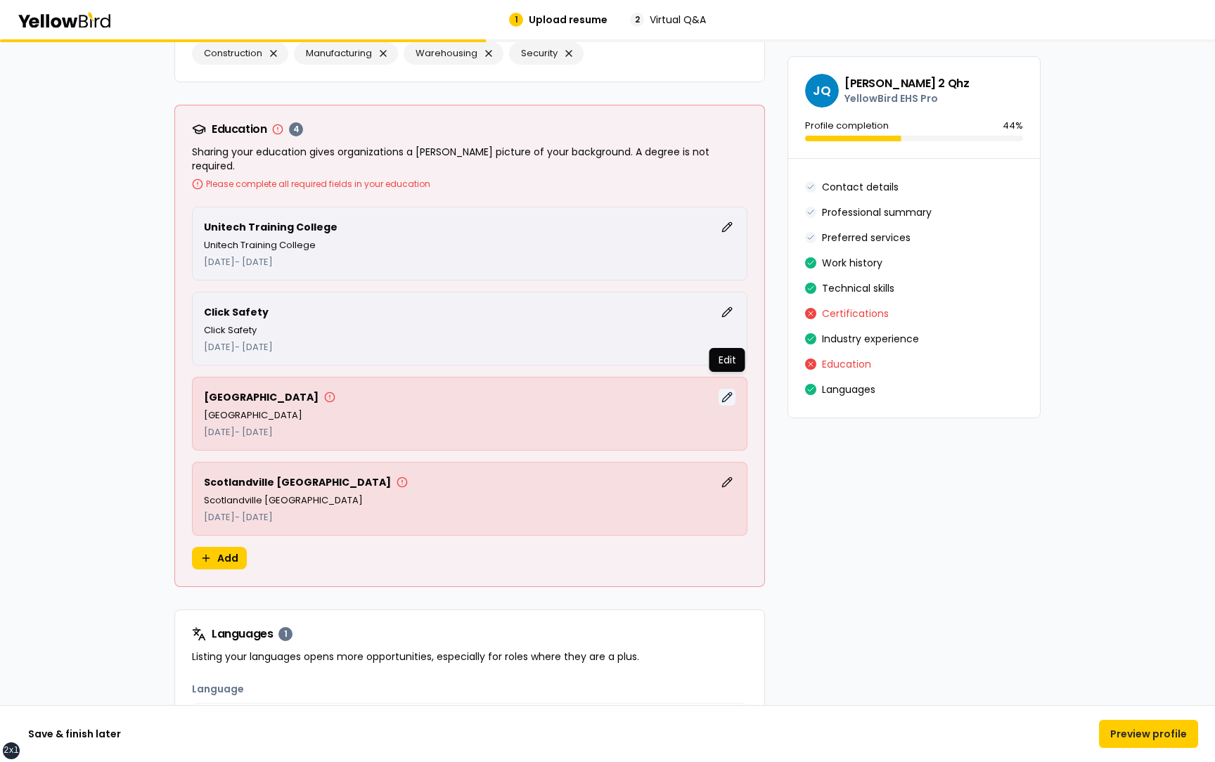
click at [727, 389] on button "Edit" at bounding box center [726, 397] width 17 height 17
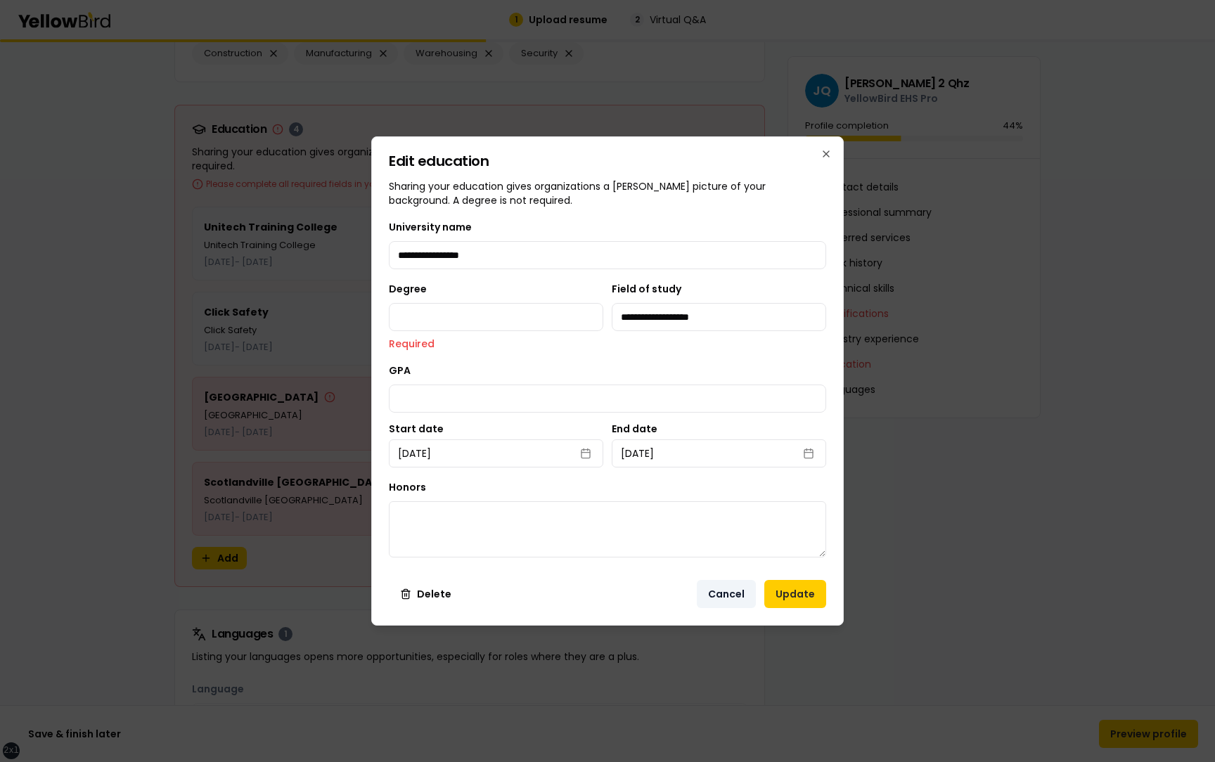
click at [727, 592] on button "Cancel" at bounding box center [726, 594] width 59 height 28
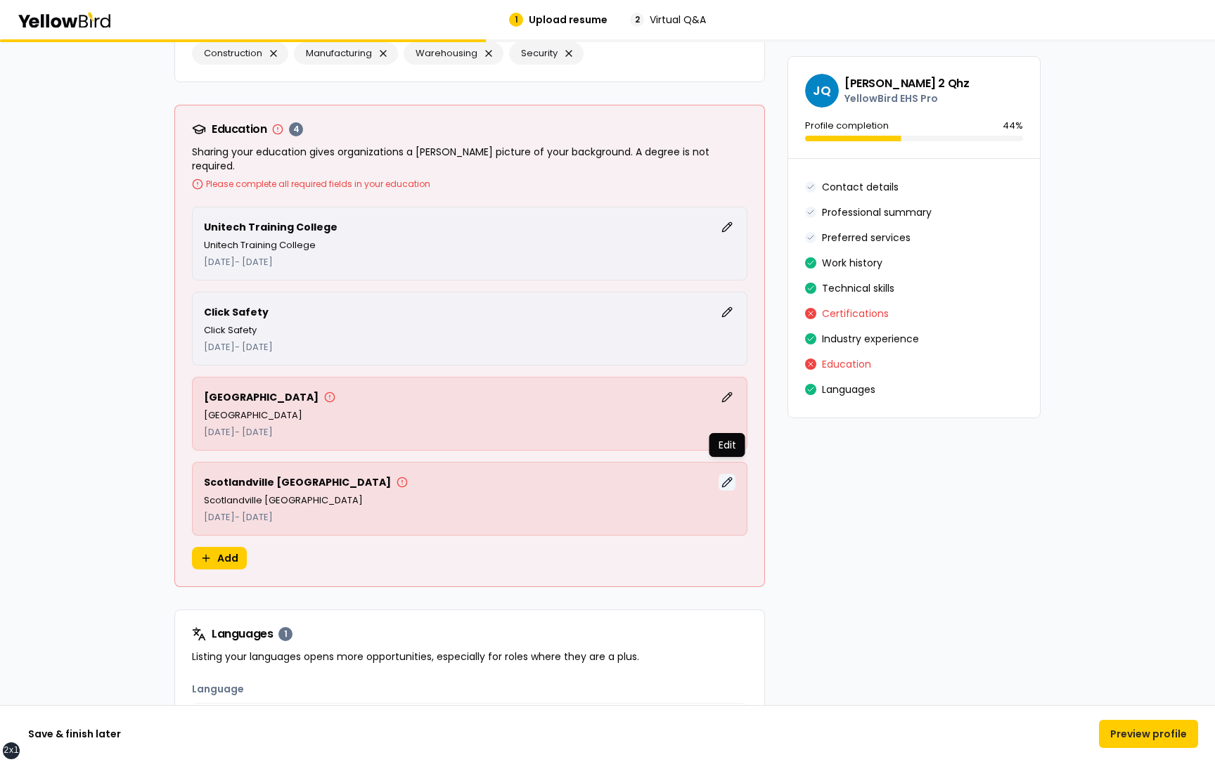
click at [730, 474] on button "Edit" at bounding box center [726, 482] width 17 height 17
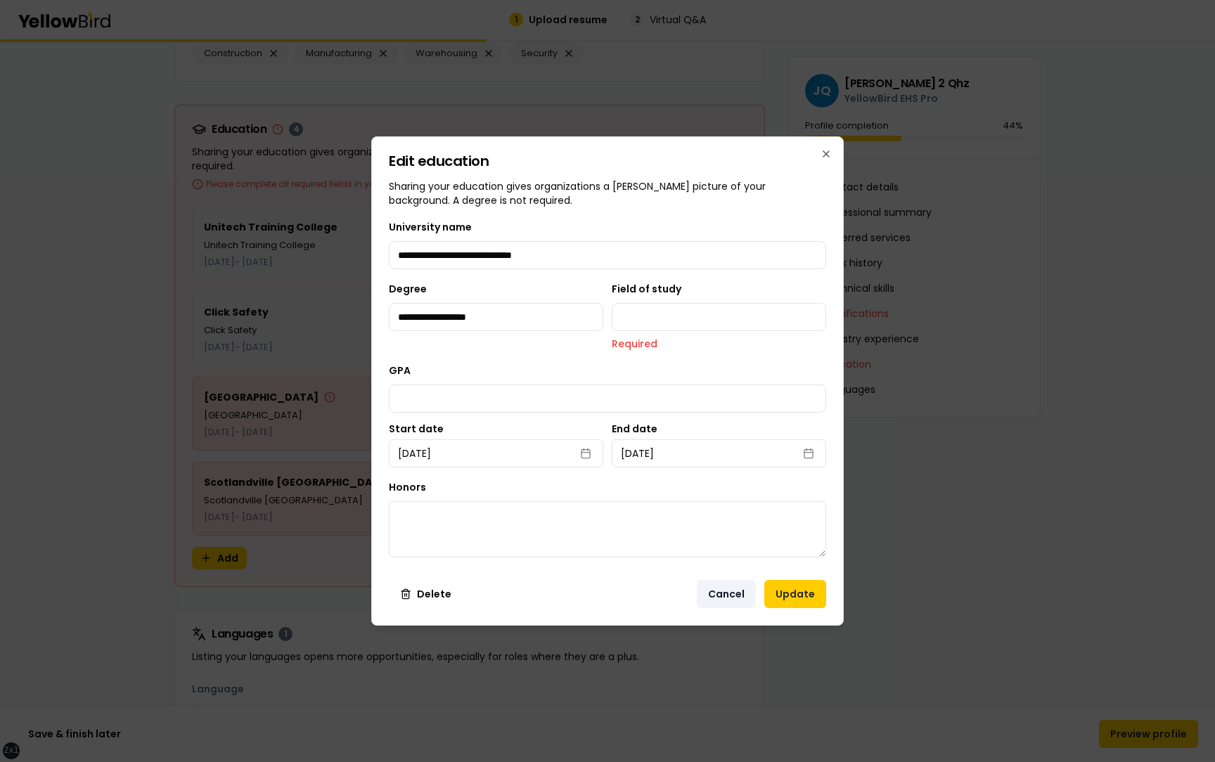
click at [727, 590] on button "Cancel" at bounding box center [726, 594] width 59 height 28
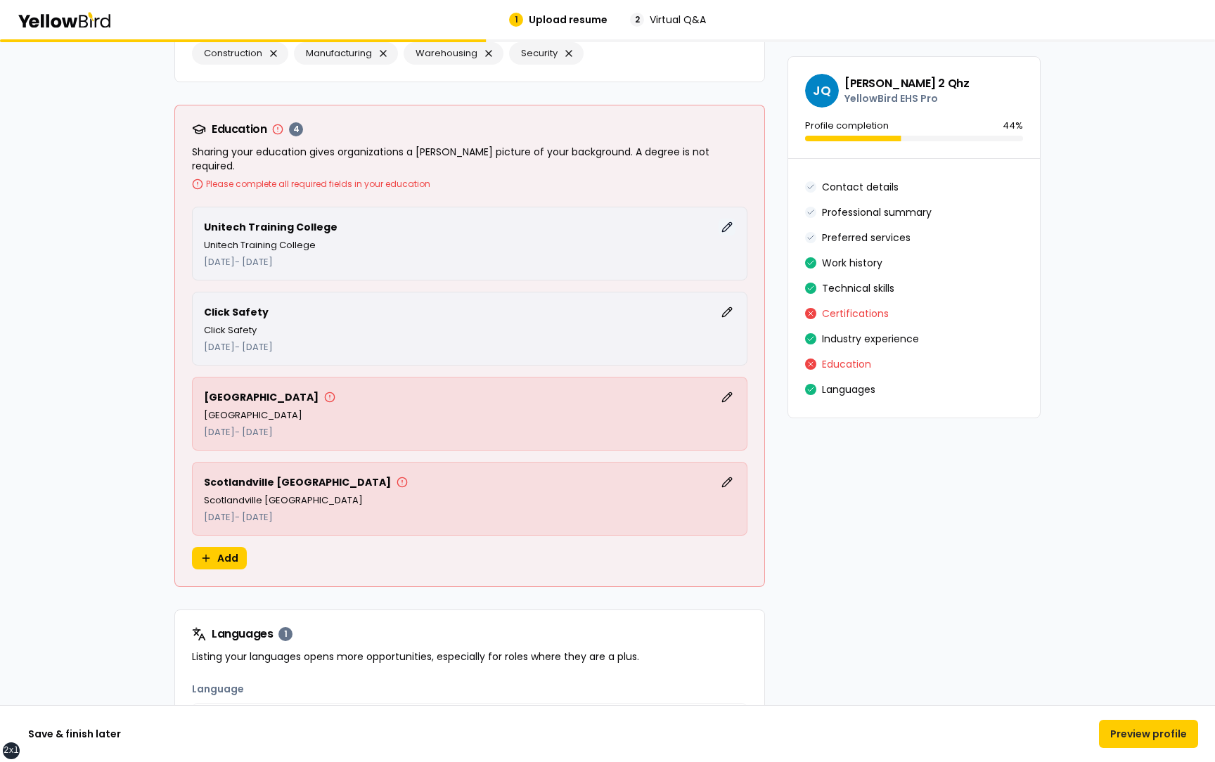
click at [733, 219] on button "Edit" at bounding box center [726, 227] width 17 height 17
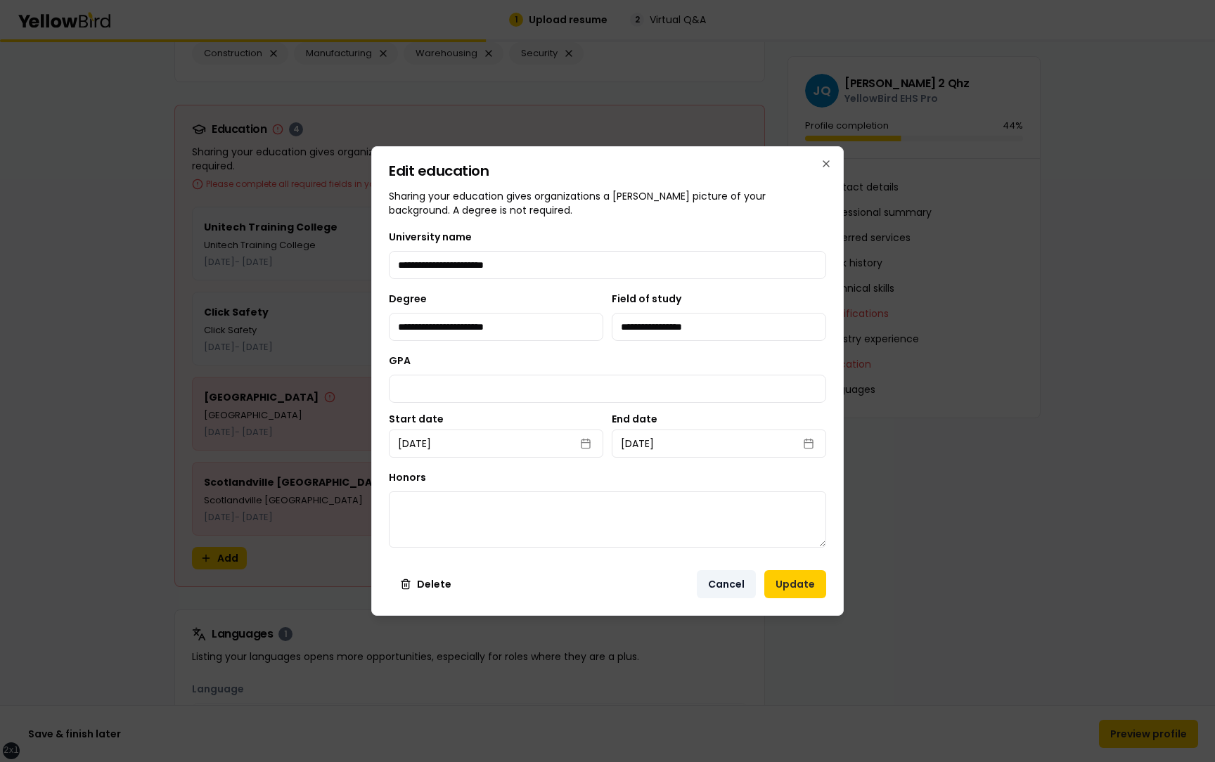
click at [725, 582] on button "Cancel" at bounding box center [726, 584] width 59 height 28
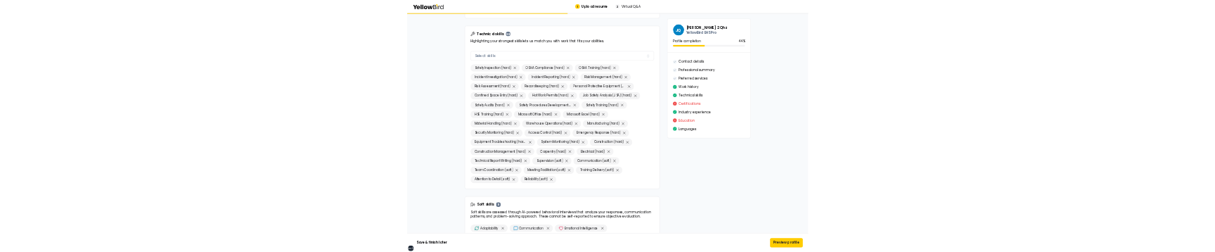
scroll to position [0, 0]
